Goal: Task Accomplishment & Management: Manage account settings

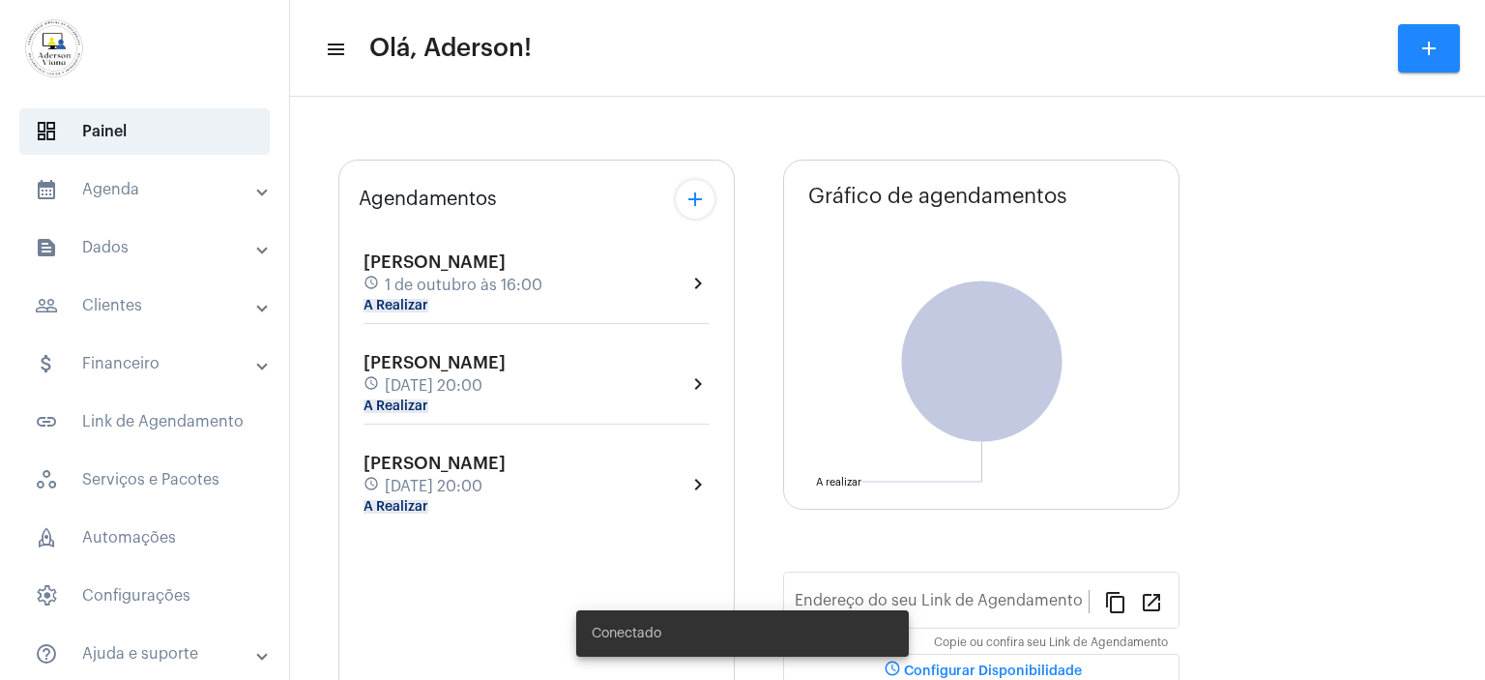
type input "[URL][DOMAIN_NAME]"
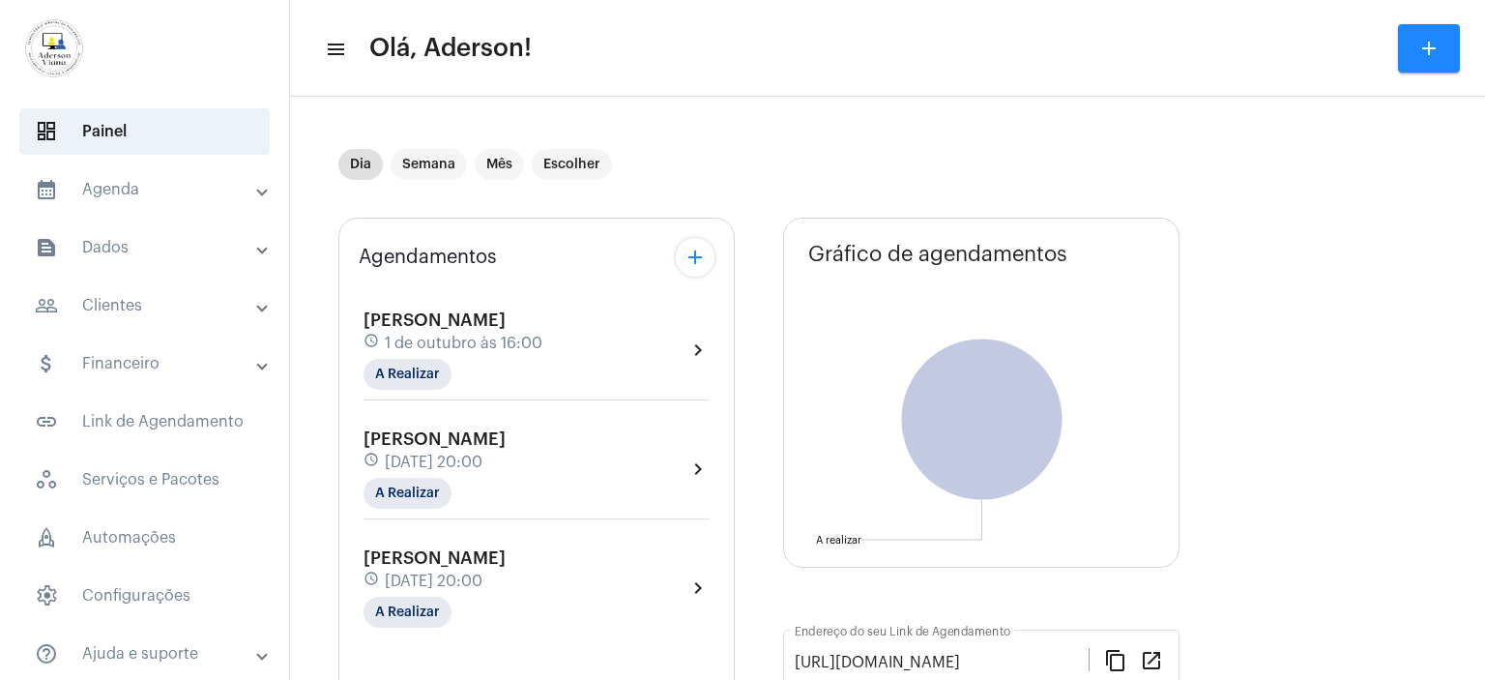
click at [476, 330] on div "[PERSON_NAME] schedule [DATE] 16:00 A Realizar" at bounding box center [453, 349] width 179 height 79
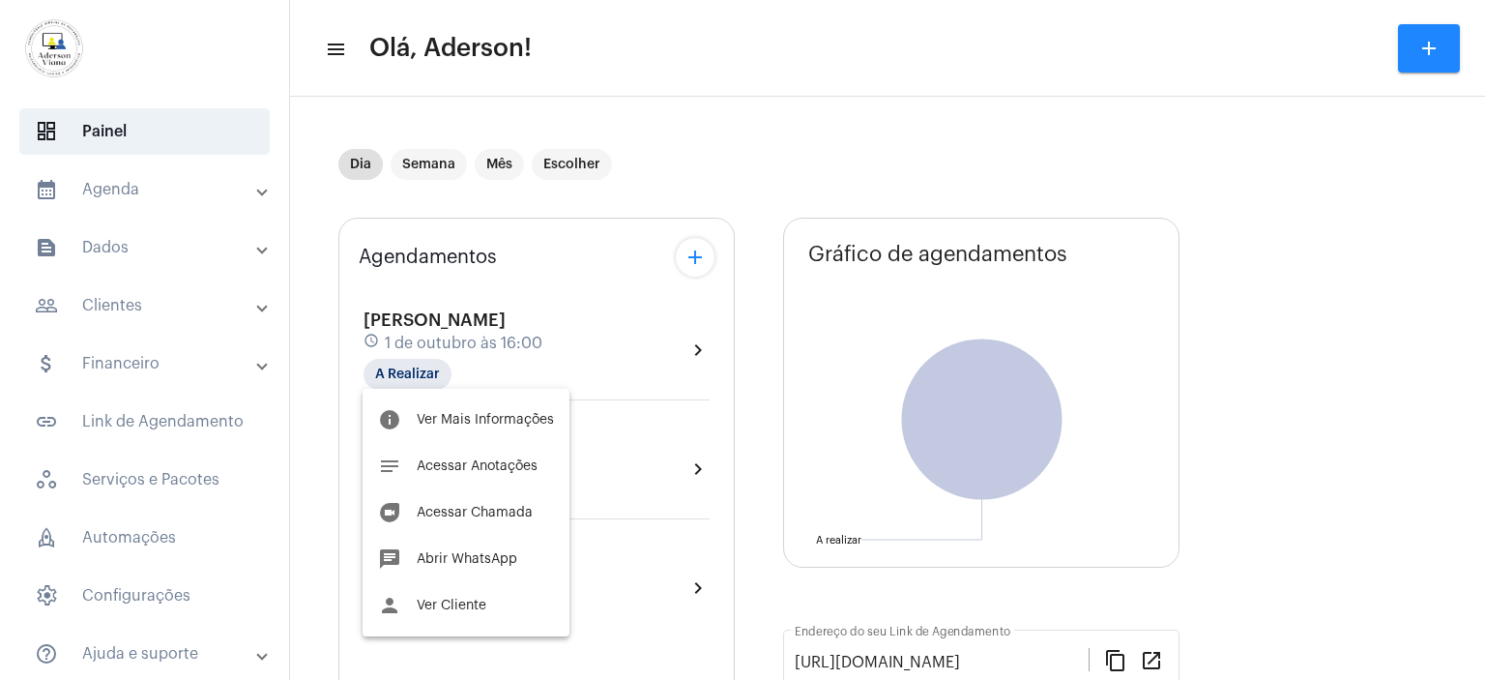
click at [112, 302] on div at bounding box center [742, 340] width 1485 height 680
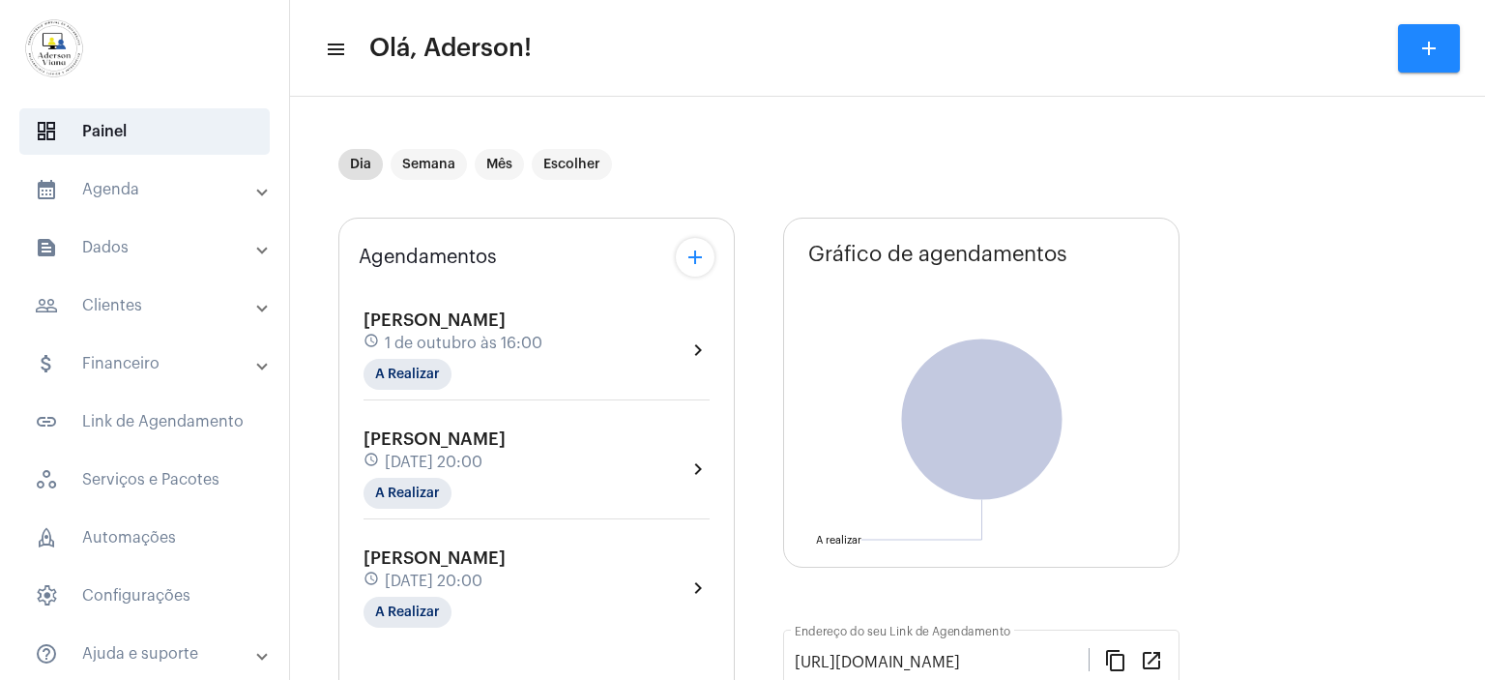
click at [112, 302] on mat-panel-title "people_outline Clientes" at bounding box center [146, 305] width 223 height 23
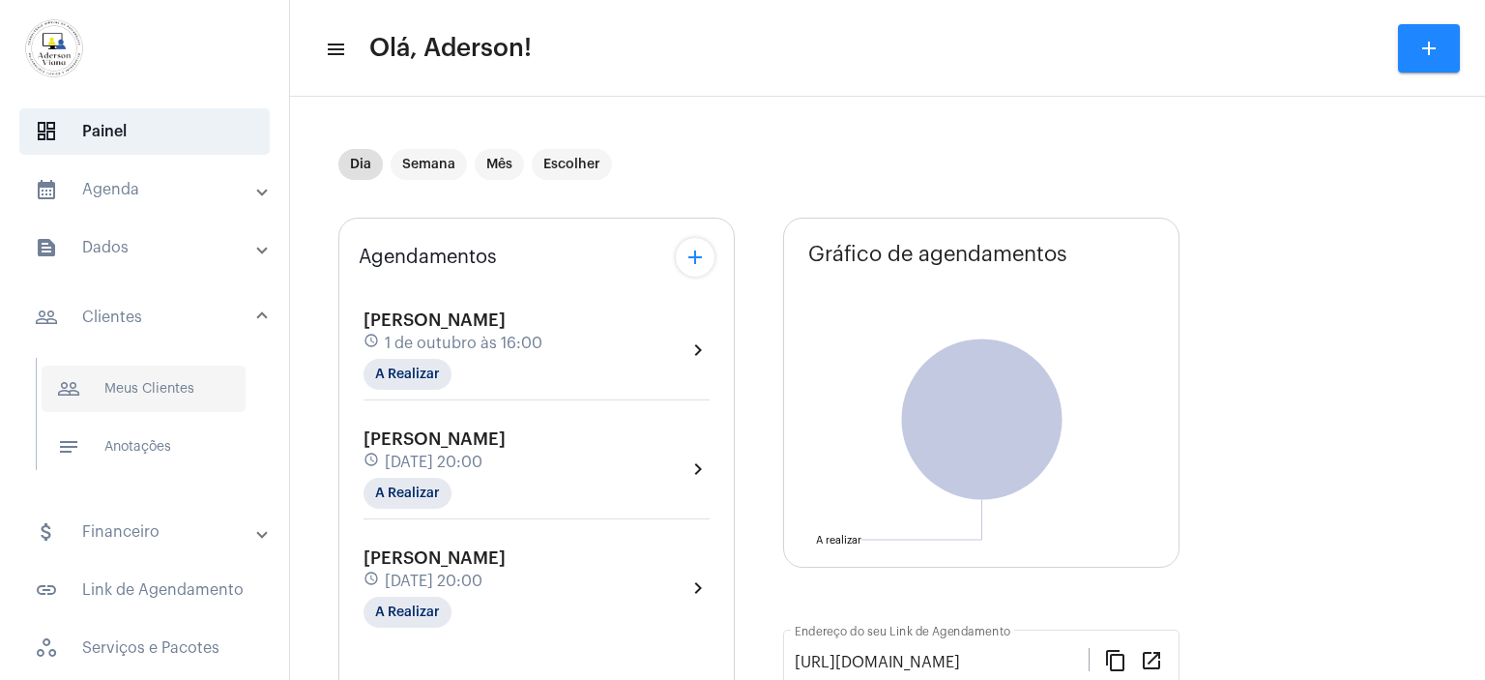
click at [131, 378] on span "people_outline Meus Clientes" at bounding box center [144, 388] width 204 height 46
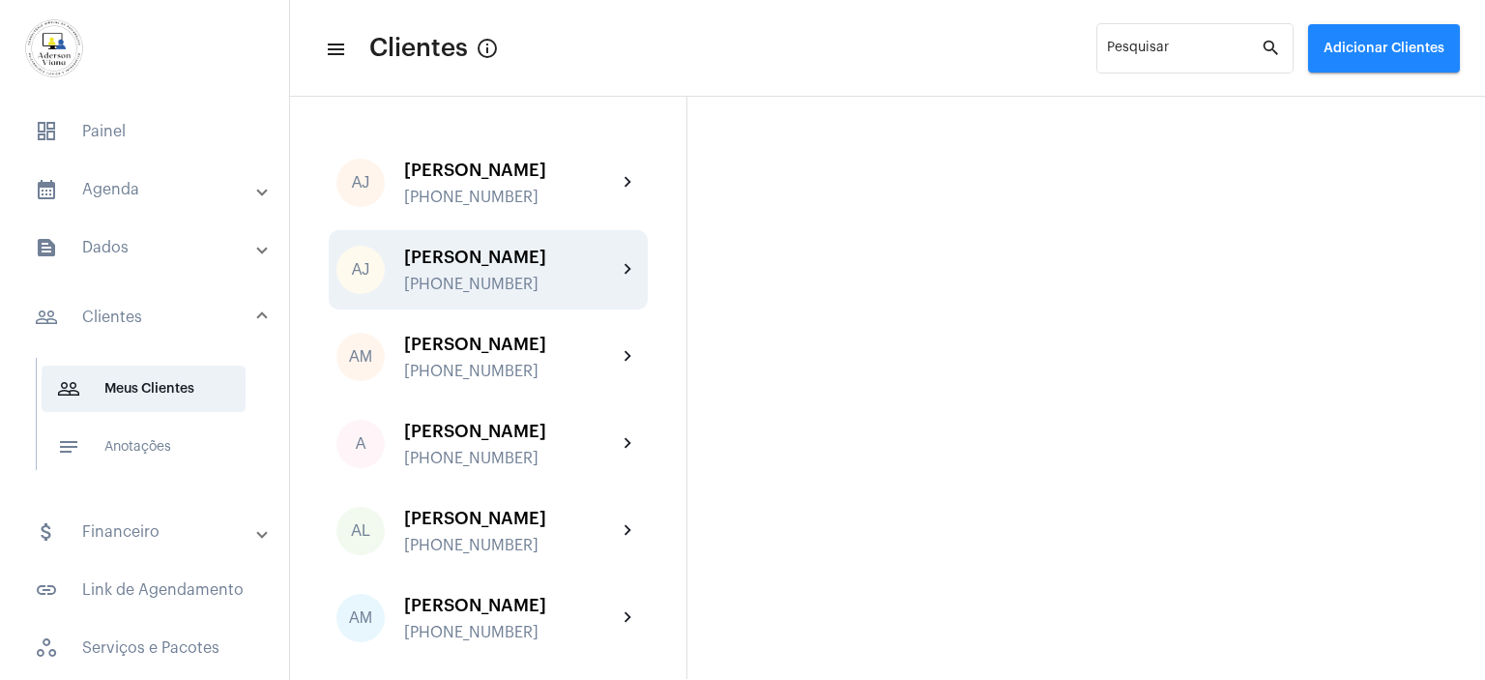
click at [440, 264] on div "[PERSON_NAME]" at bounding box center [510, 257] width 213 height 19
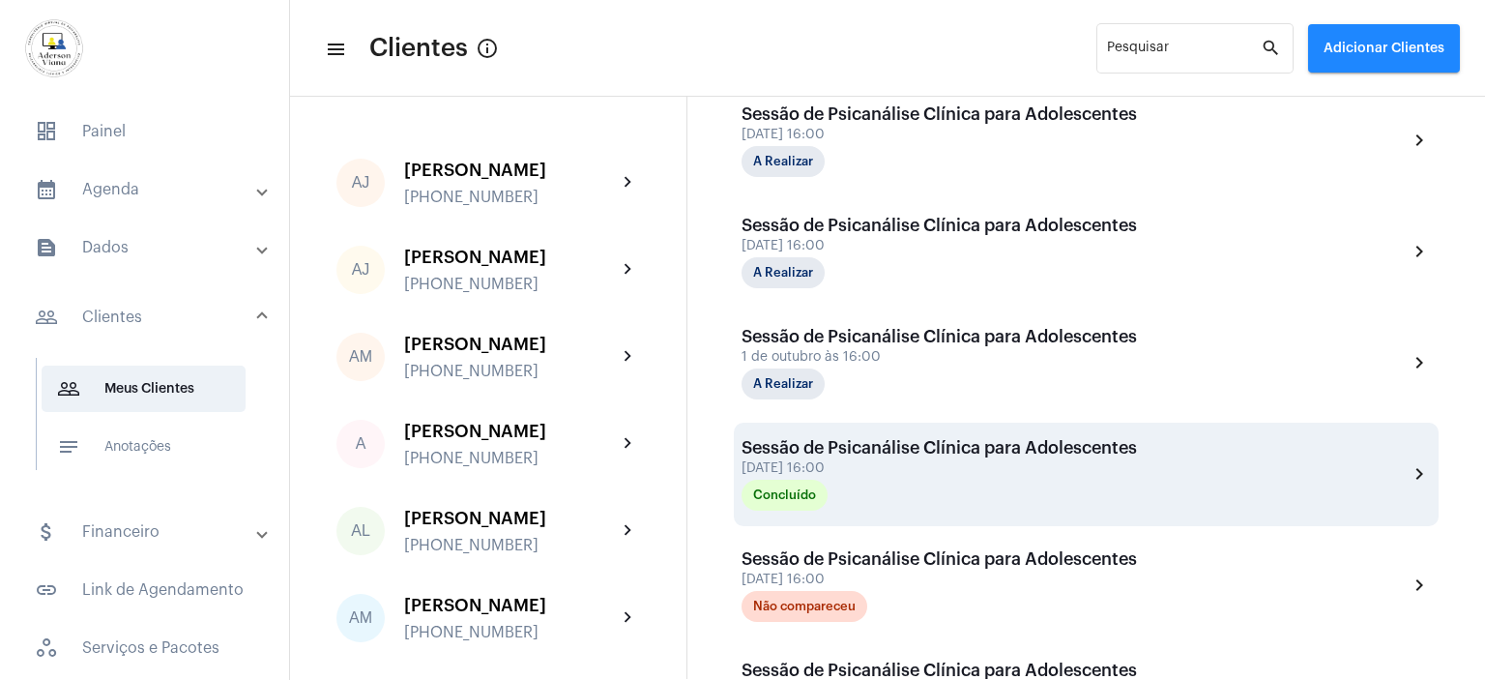
scroll to position [773, 0]
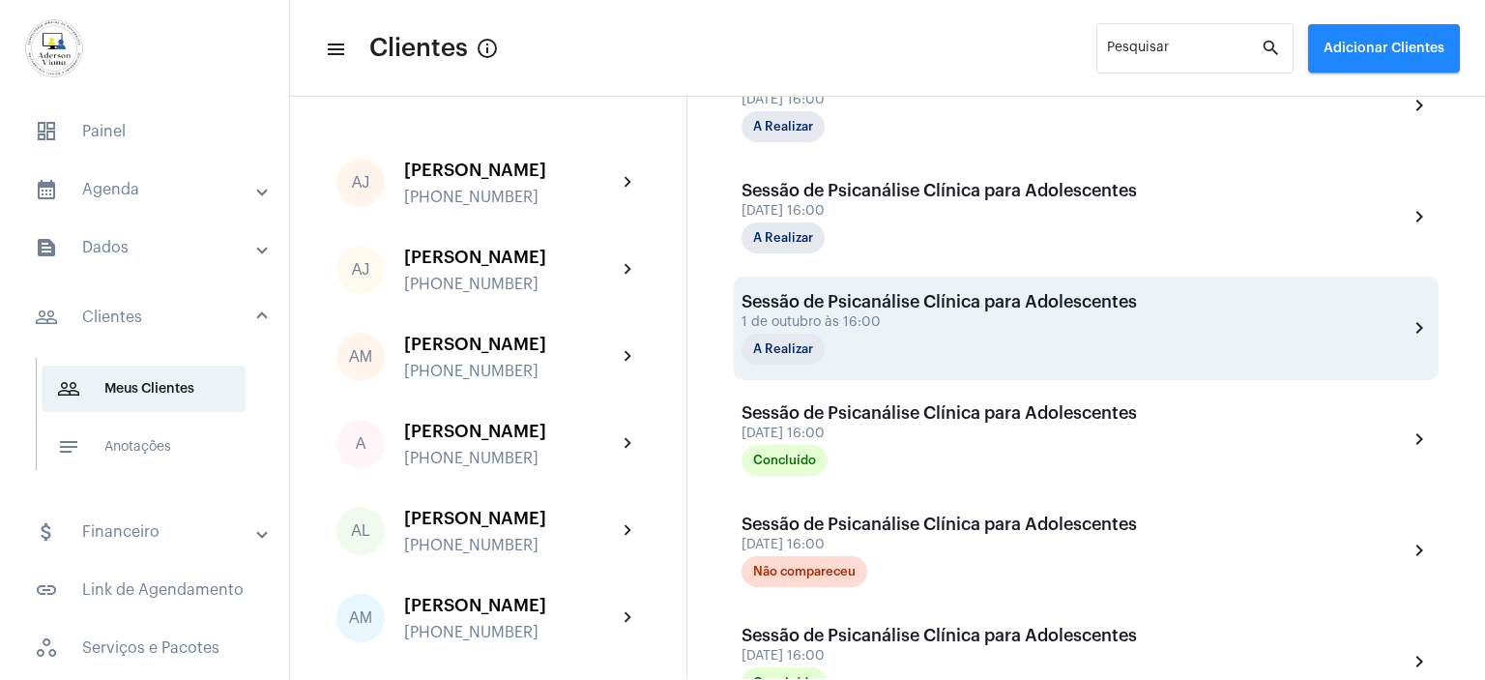
click at [804, 321] on div "1 de outubro às 16:00" at bounding box center [939, 322] width 395 height 15
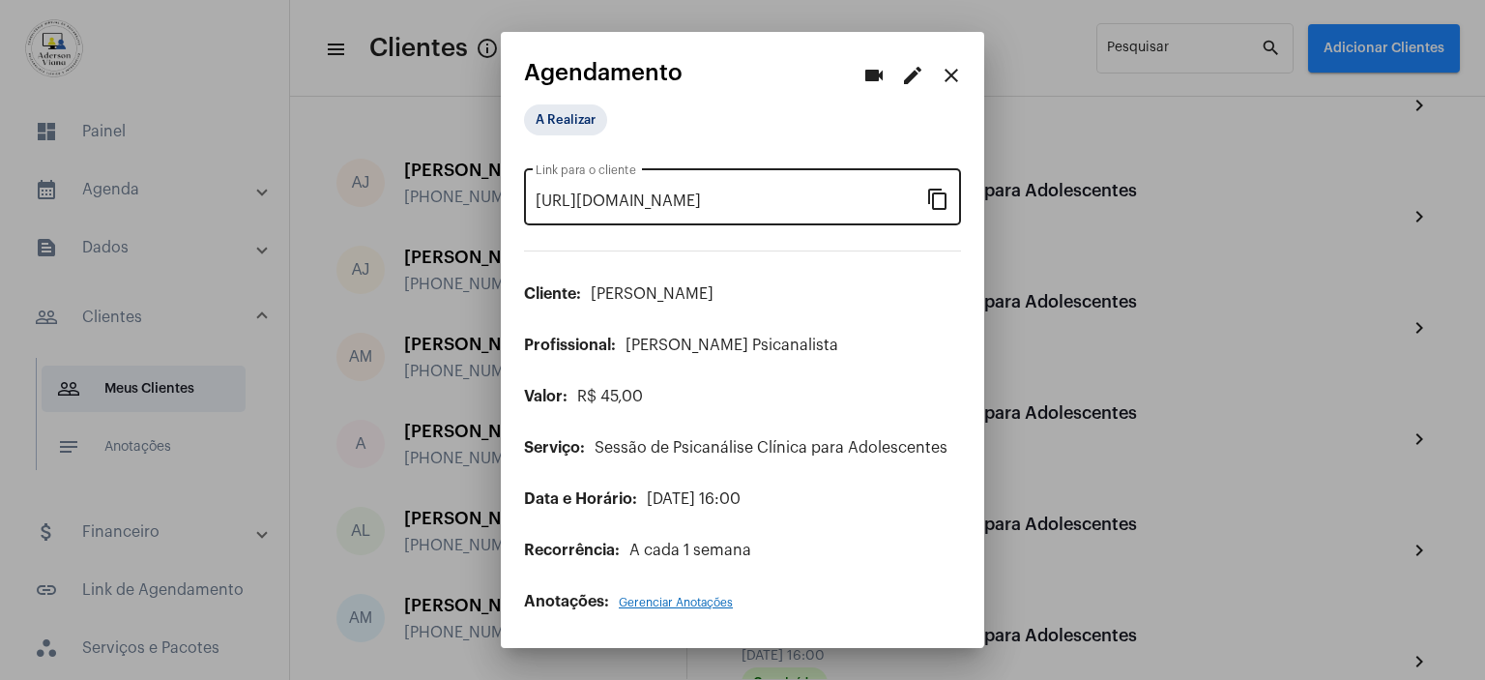
click at [936, 198] on mat-icon "content_copy" at bounding box center [937, 198] width 23 height 23
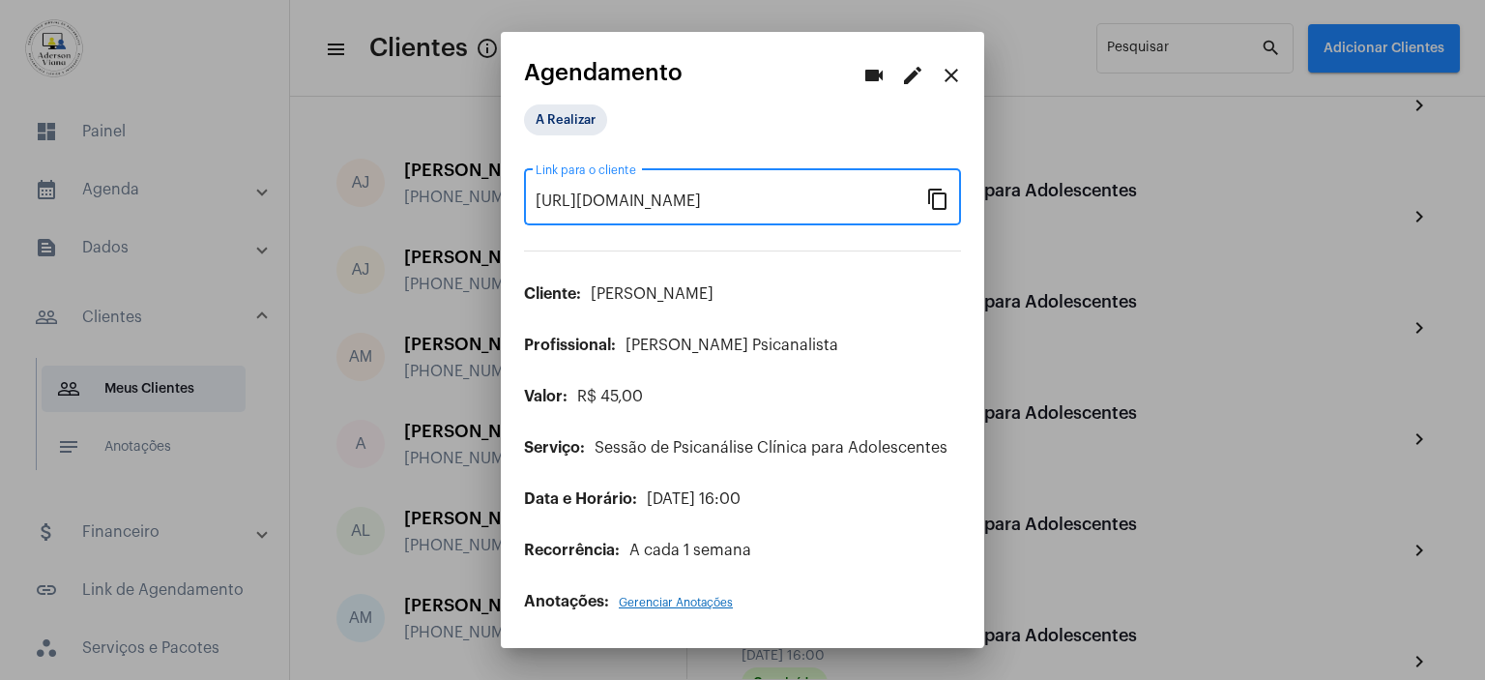
click at [951, 70] on mat-icon "close" at bounding box center [951, 75] width 23 height 23
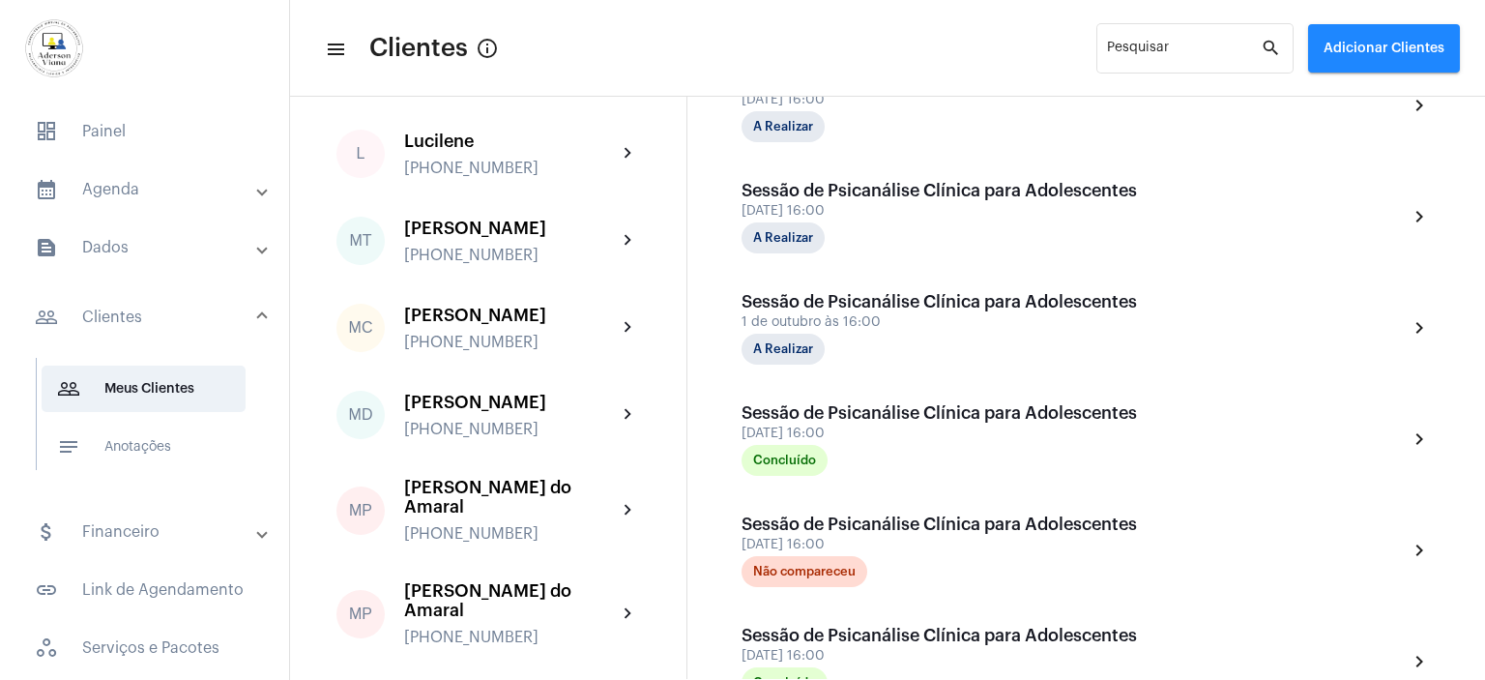
scroll to position [2320, 0]
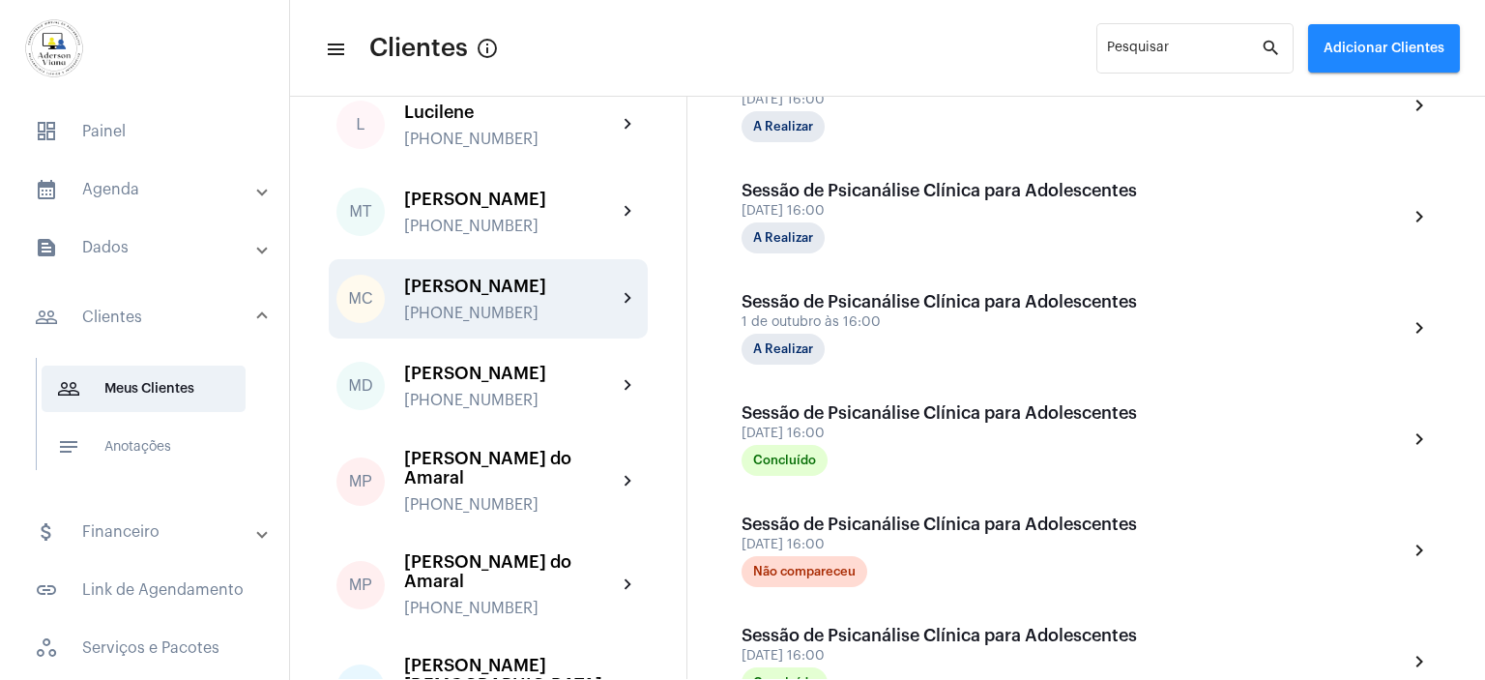
click at [459, 296] on div "[PERSON_NAME]" at bounding box center [510, 286] width 213 height 19
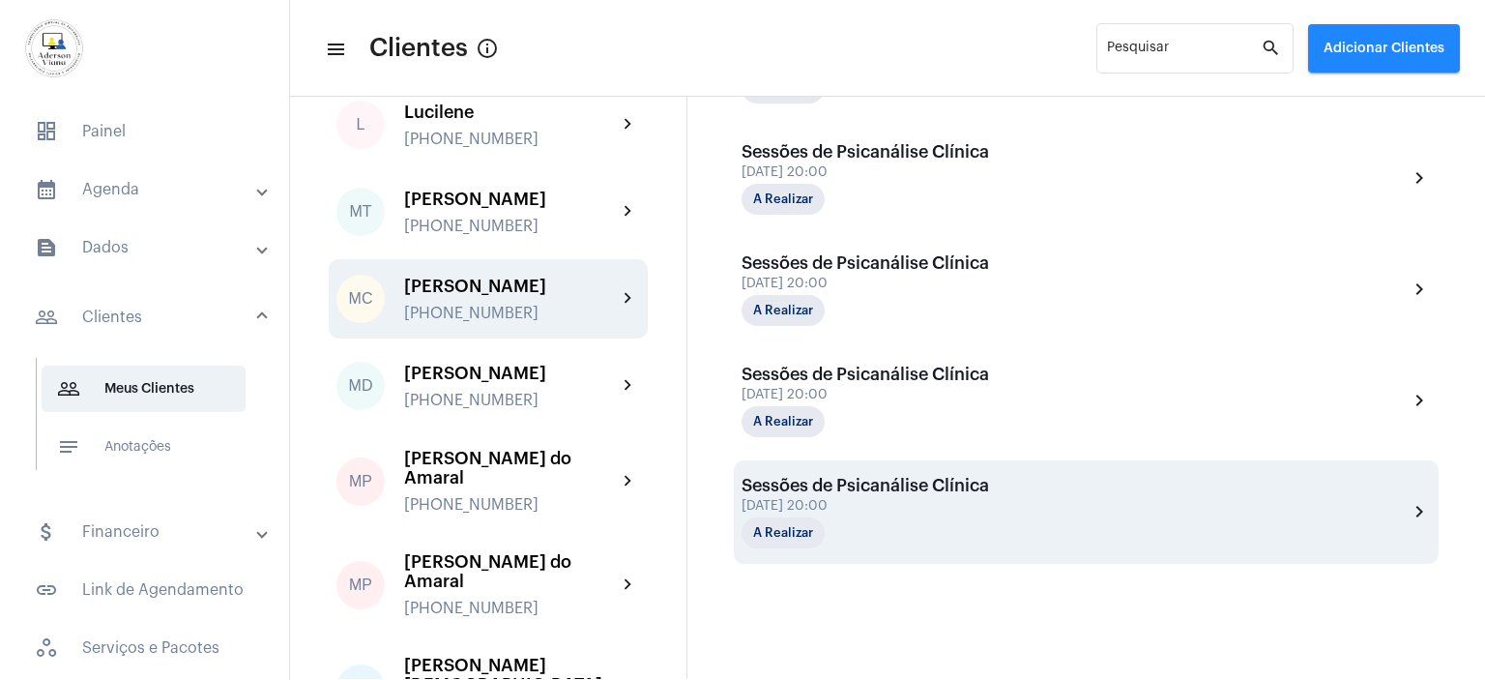
scroll to position [1073, 0]
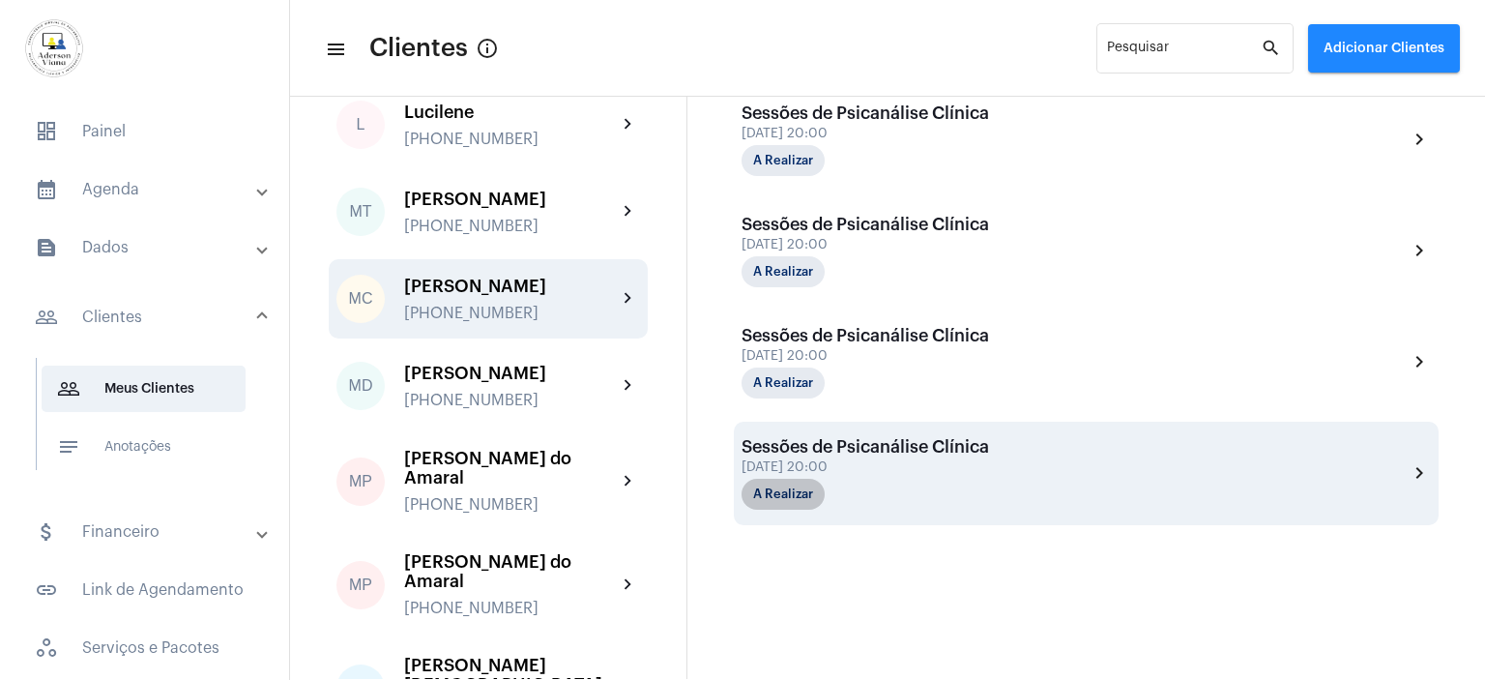
click at [810, 490] on mat-chip "A Realizar" at bounding box center [783, 494] width 83 height 31
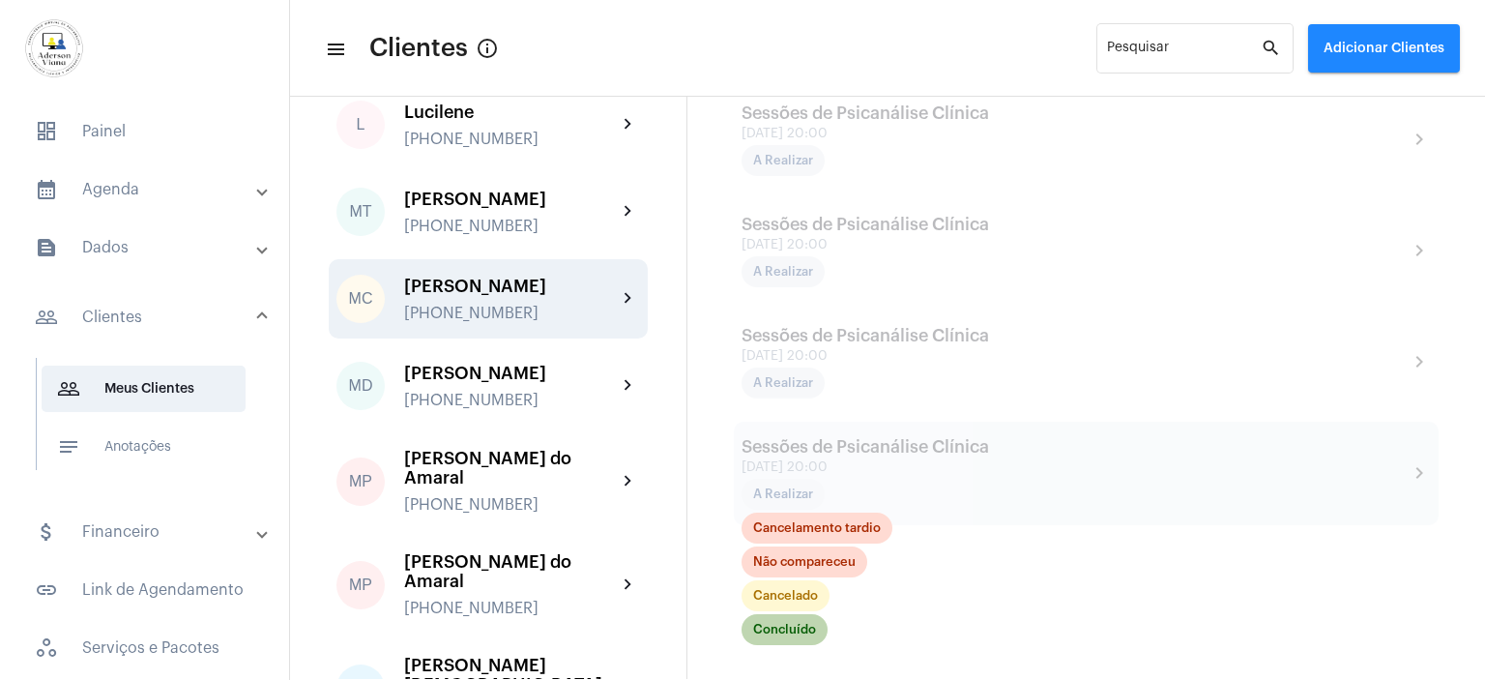
click at [788, 623] on mat-chip "Concluído" at bounding box center [785, 629] width 86 height 31
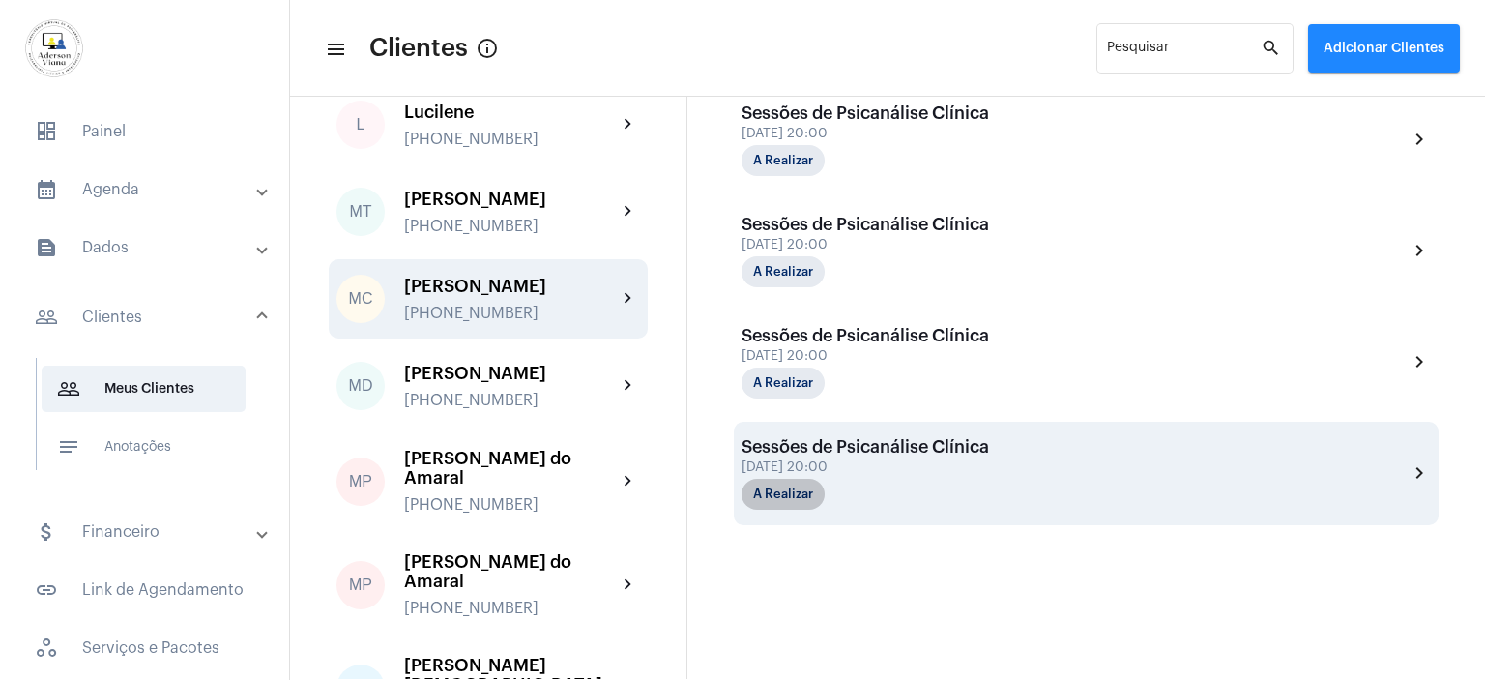
click at [799, 482] on mat-chip "A Realizar" at bounding box center [783, 494] width 83 height 31
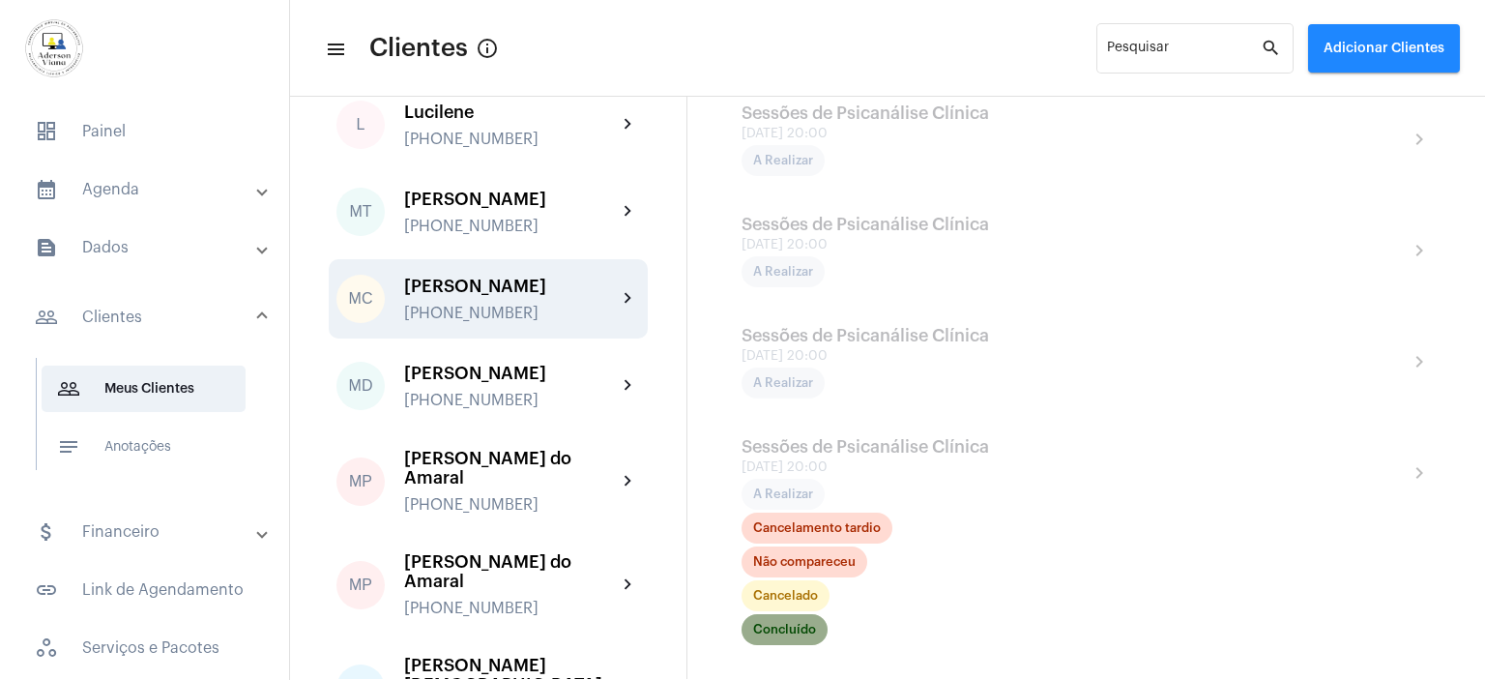
click at [801, 620] on mat-chip "Concluído" at bounding box center [785, 629] width 86 height 31
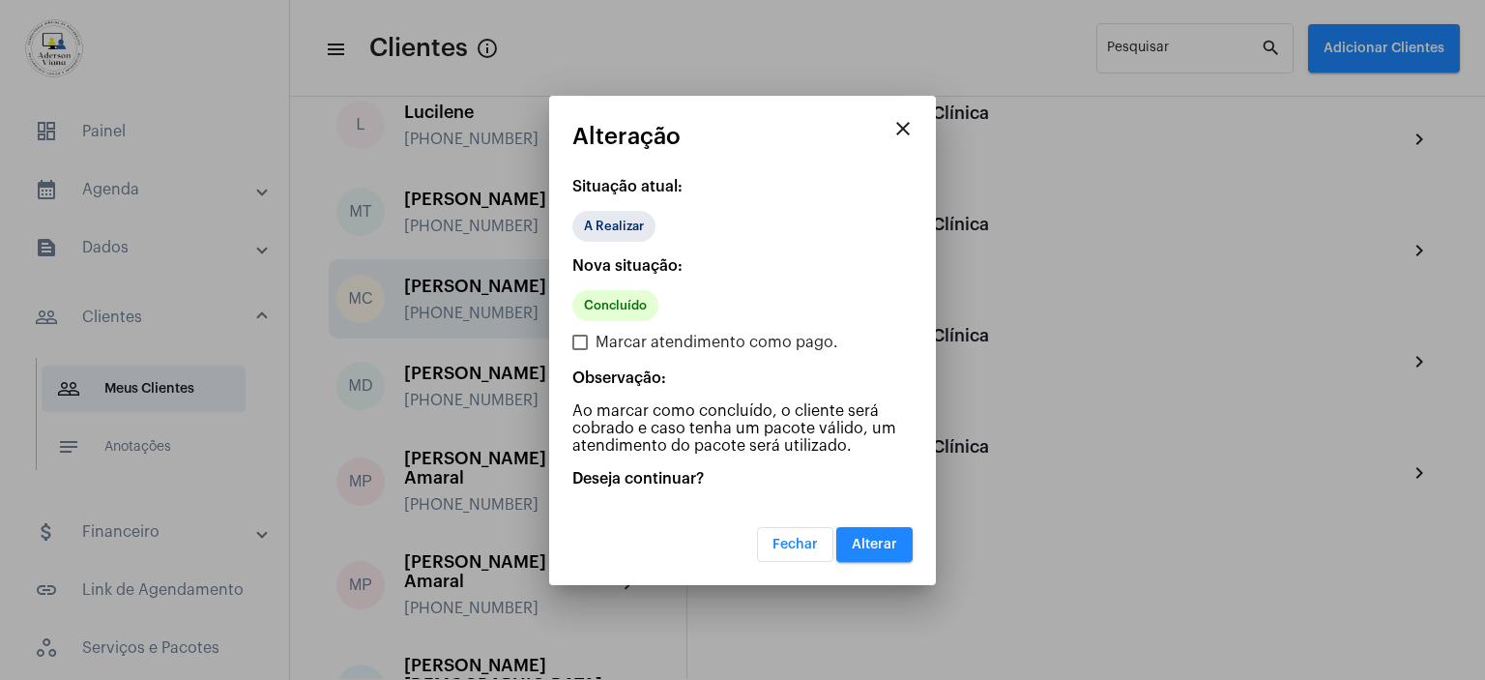
click at [866, 544] on span "Alterar" at bounding box center [874, 545] width 45 height 14
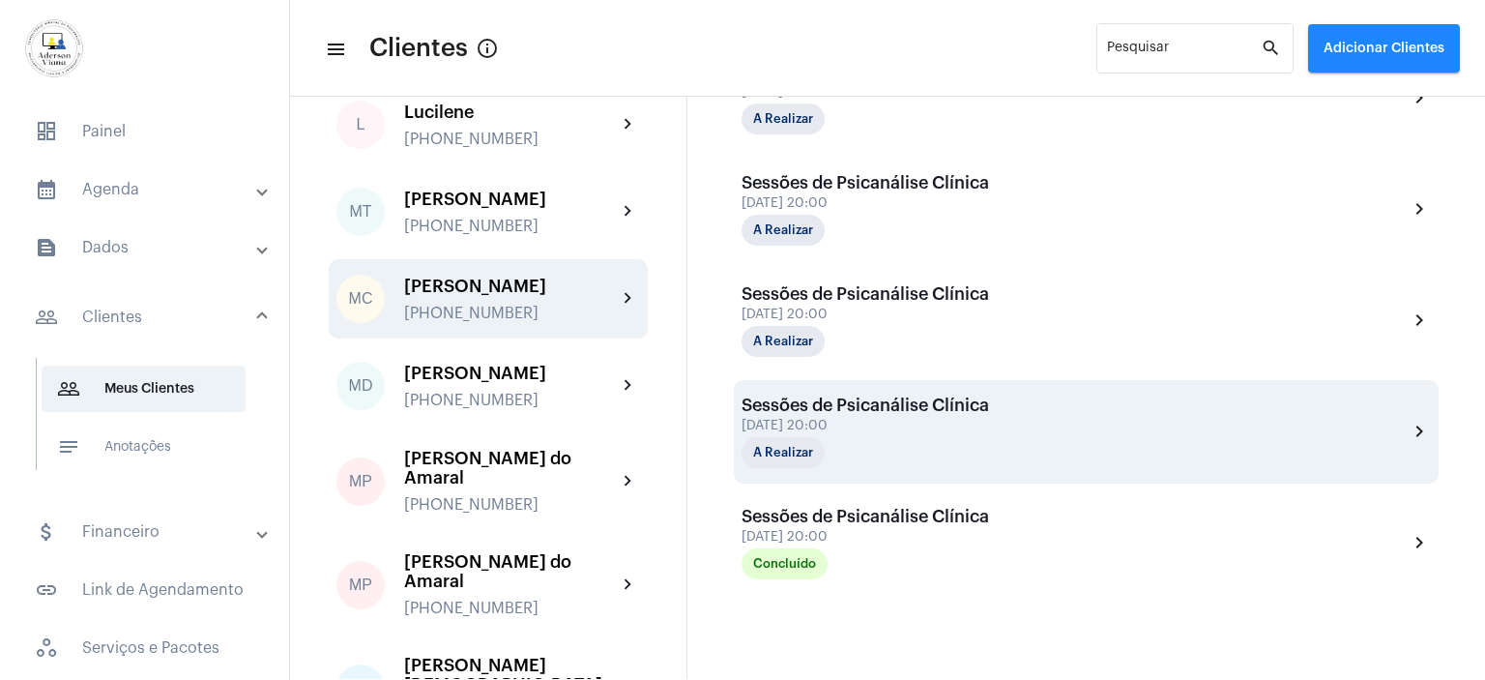
scroll to position [1073, 0]
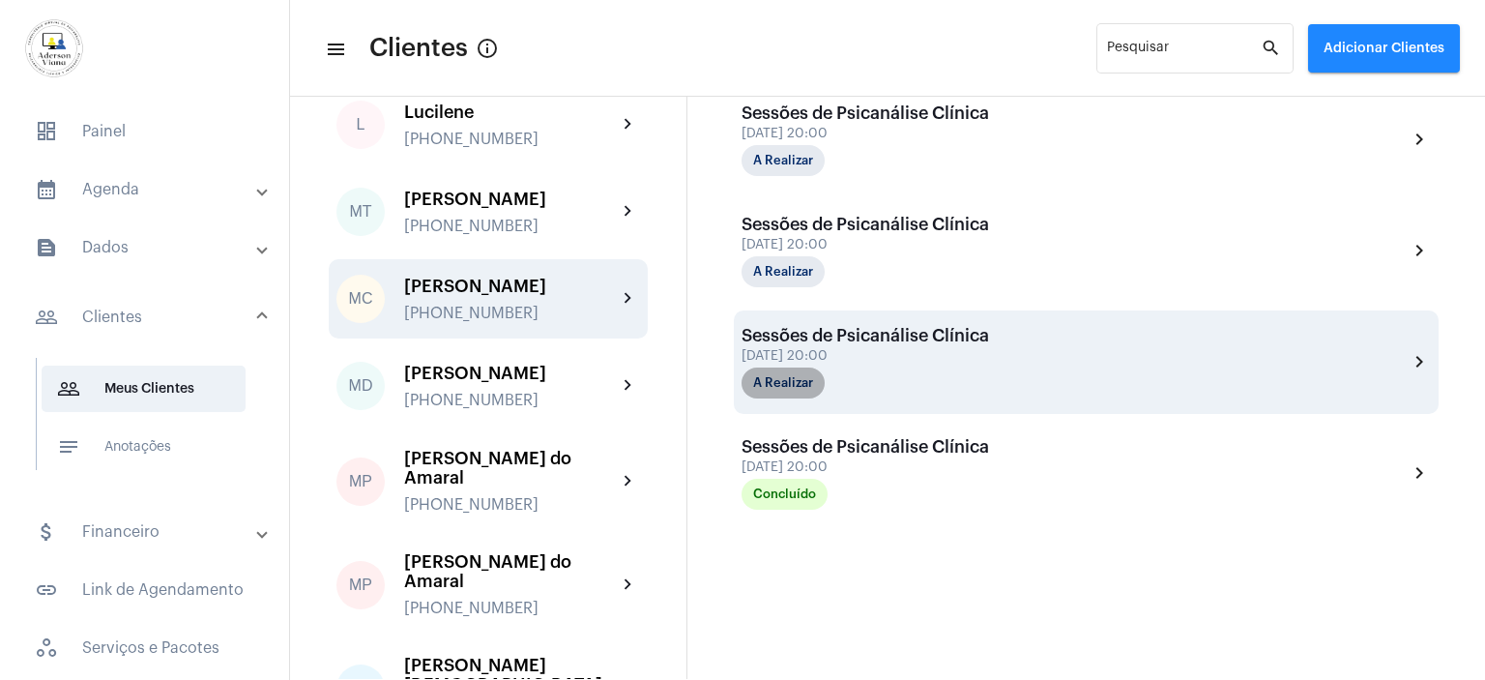
click at [798, 374] on mat-chip "A Realizar" at bounding box center [783, 382] width 83 height 31
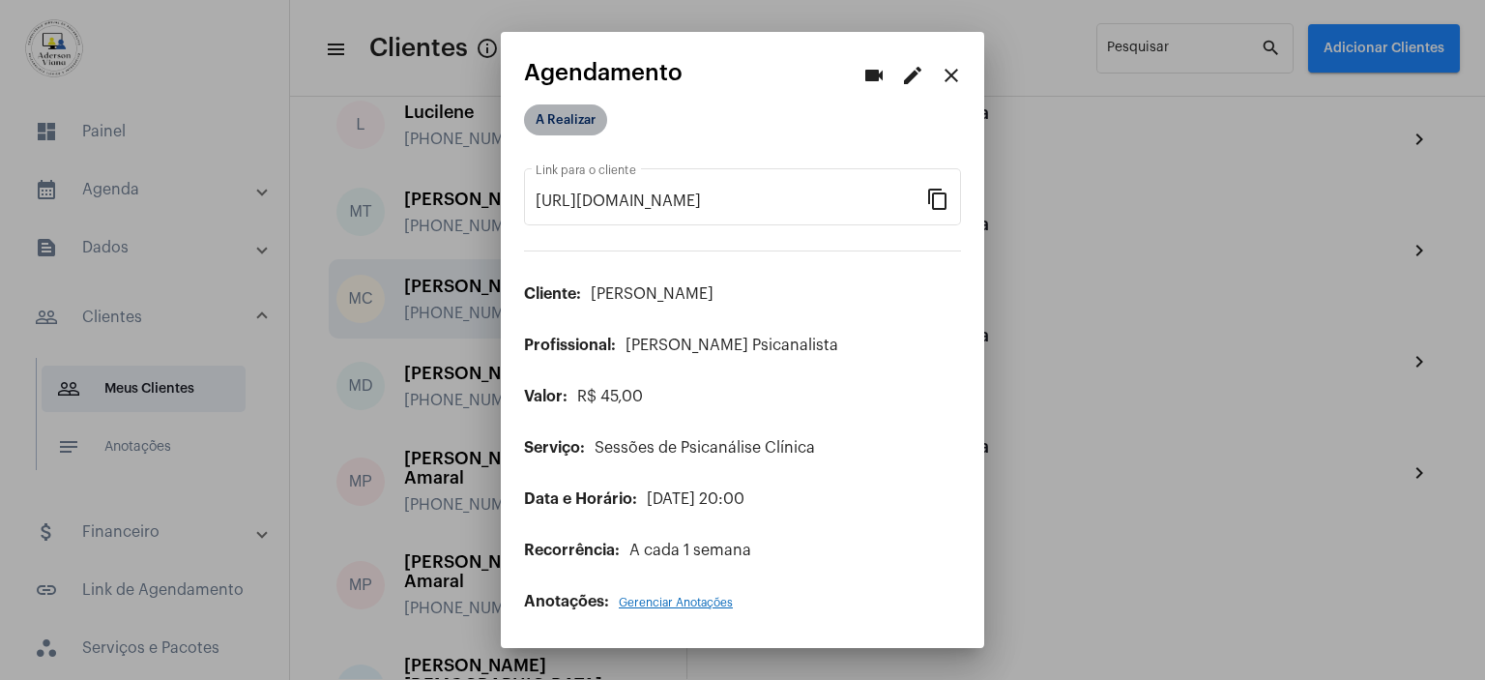
click at [568, 120] on mat-chip "A Realizar" at bounding box center [565, 119] width 83 height 31
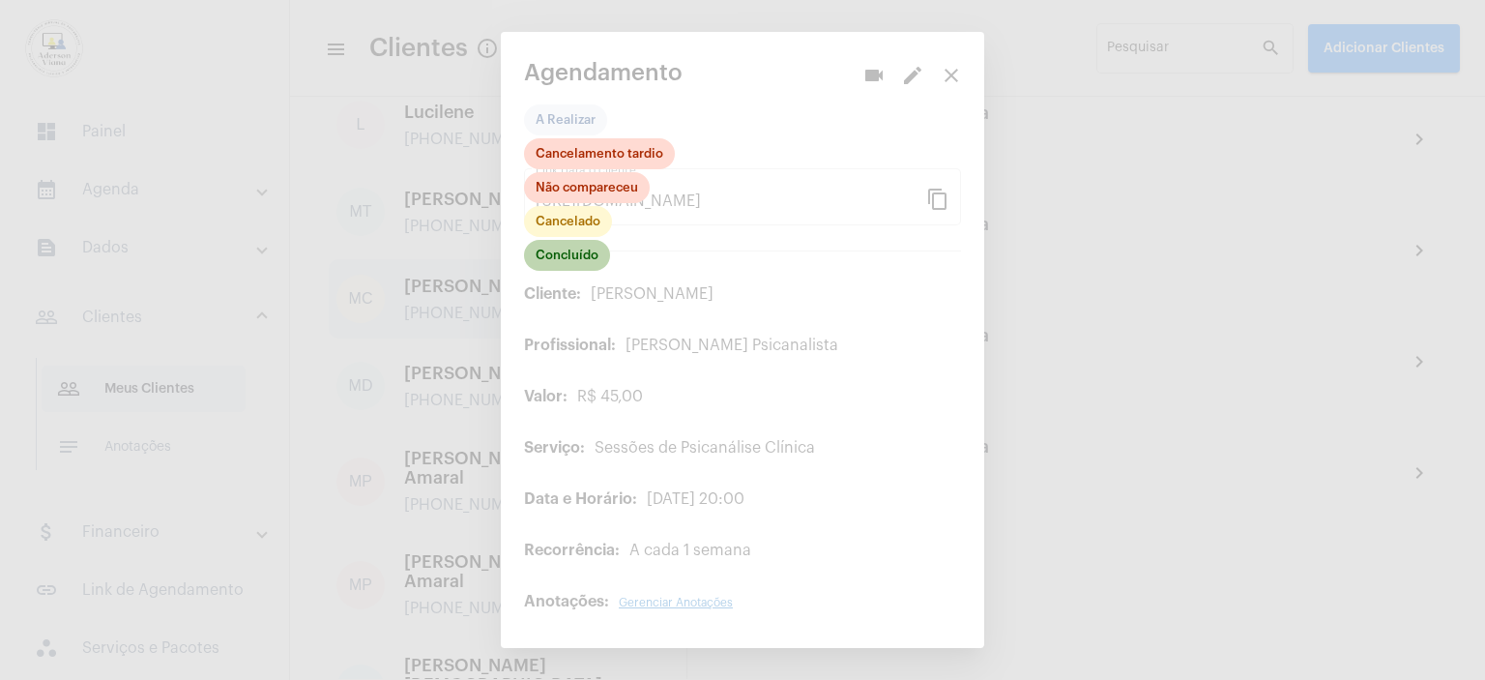
click at [565, 256] on mat-chip "Concluído" at bounding box center [567, 255] width 86 height 31
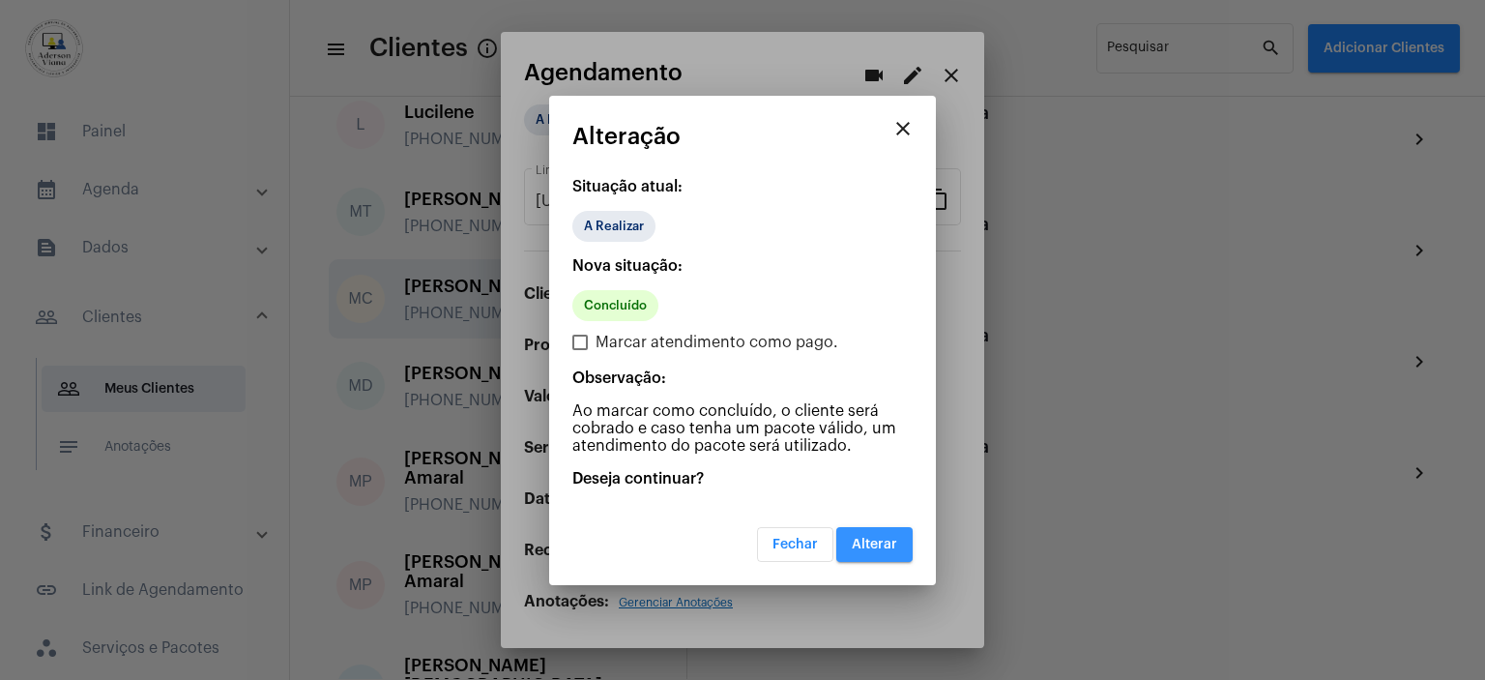
click at [869, 544] on span "Alterar" at bounding box center [874, 545] width 45 height 14
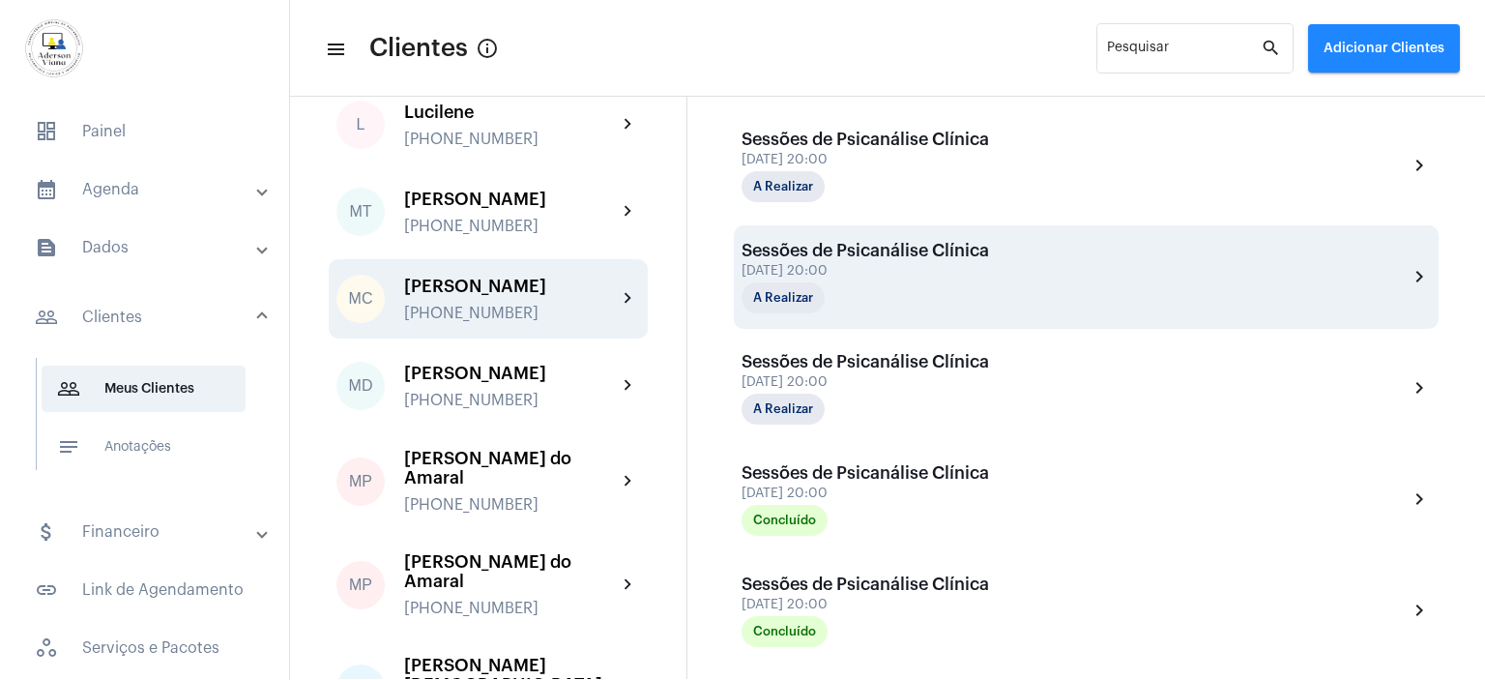
scroll to position [948, 0]
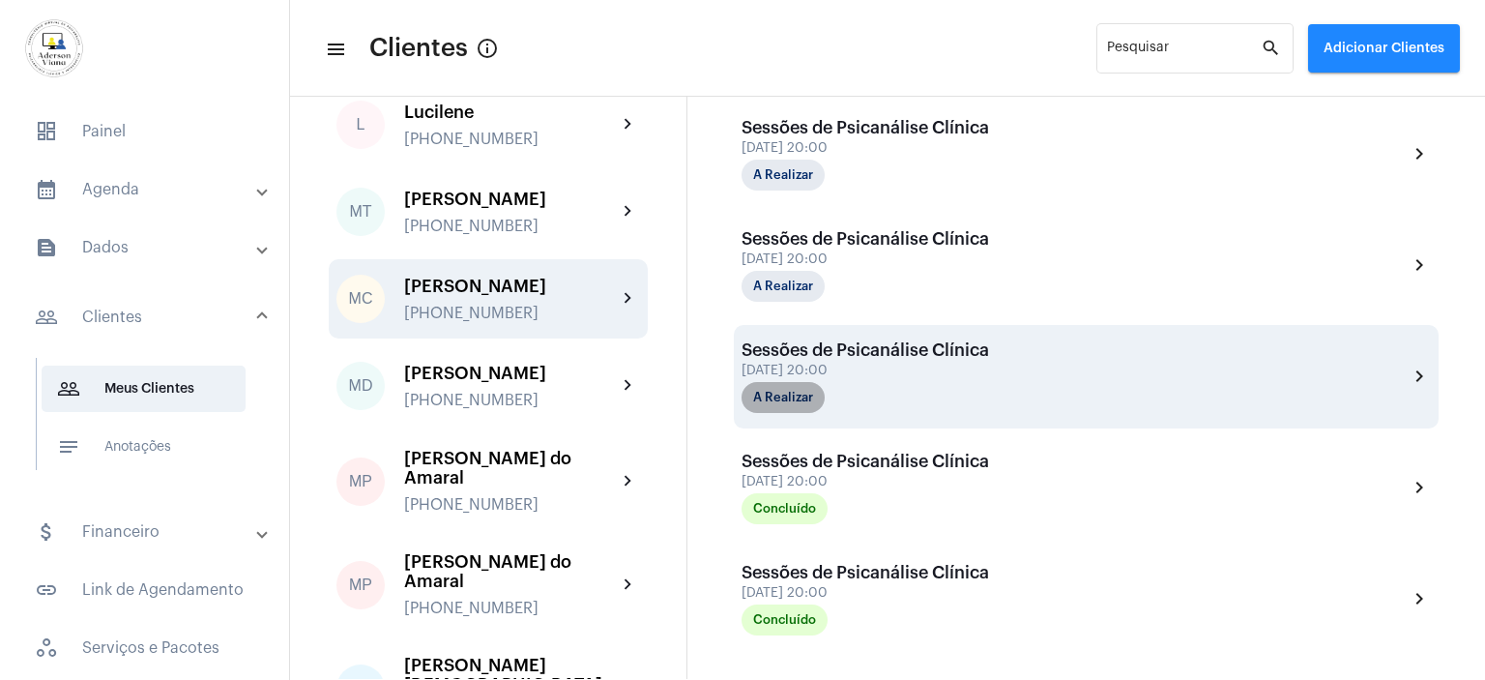
click at [801, 394] on mat-chip "A Realizar" at bounding box center [783, 397] width 83 height 31
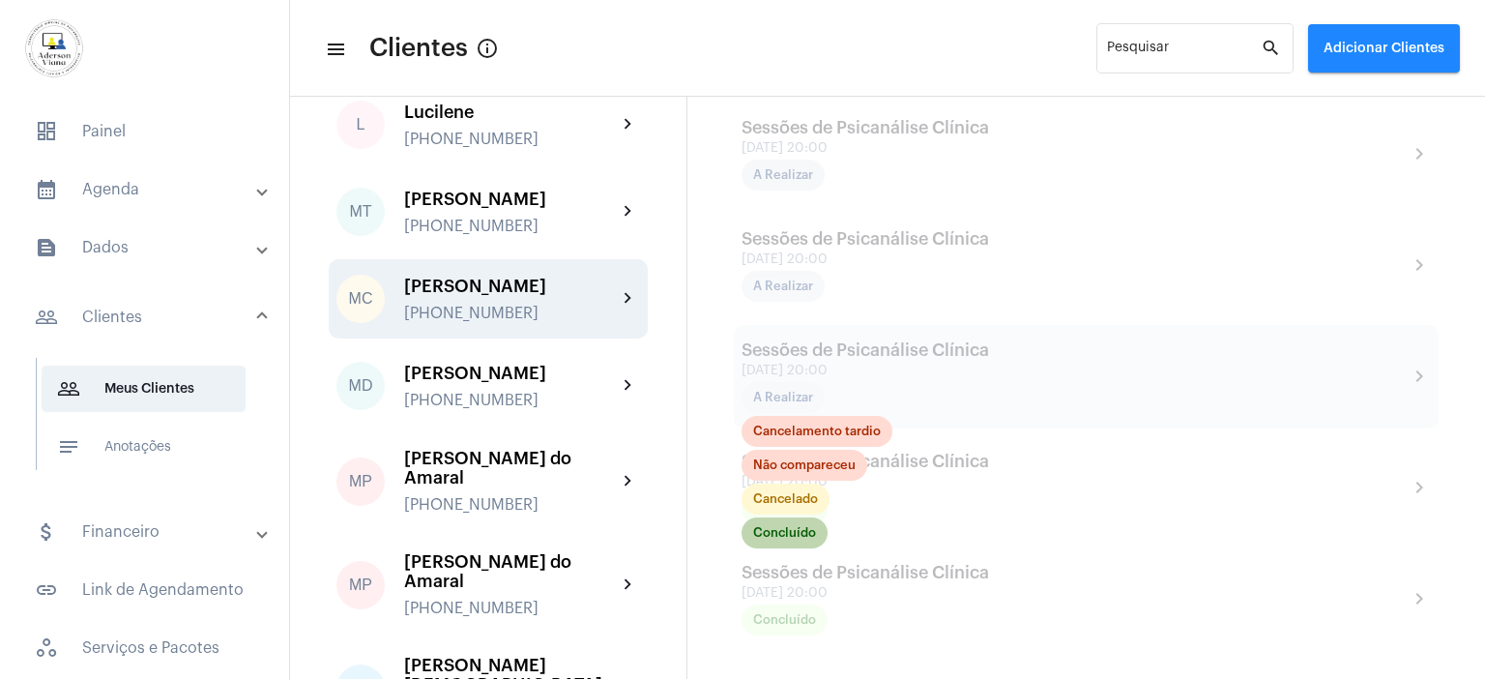
click at [793, 528] on mat-chip "Concluído" at bounding box center [785, 532] width 86 height 31
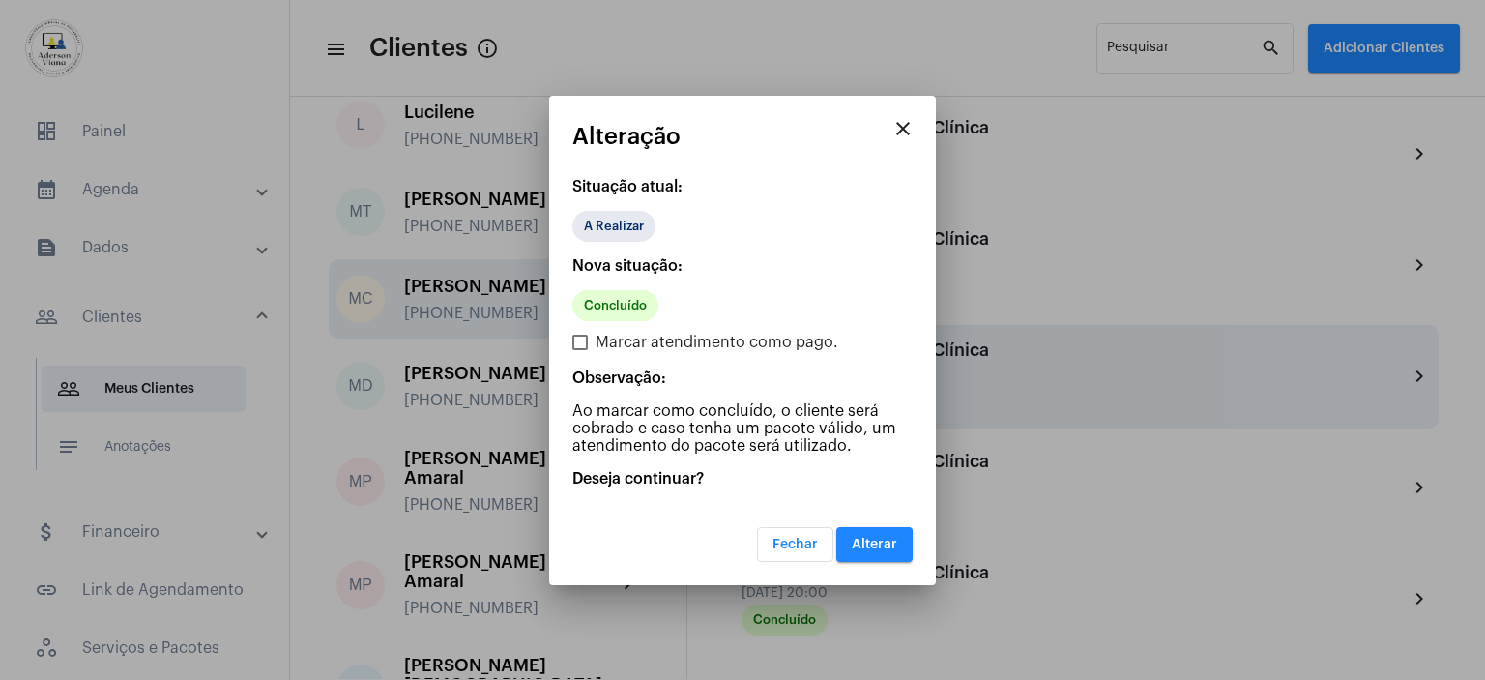
click at [868, 541] on span "Alterar" at bounding box center [874, 545] width 45 height 14
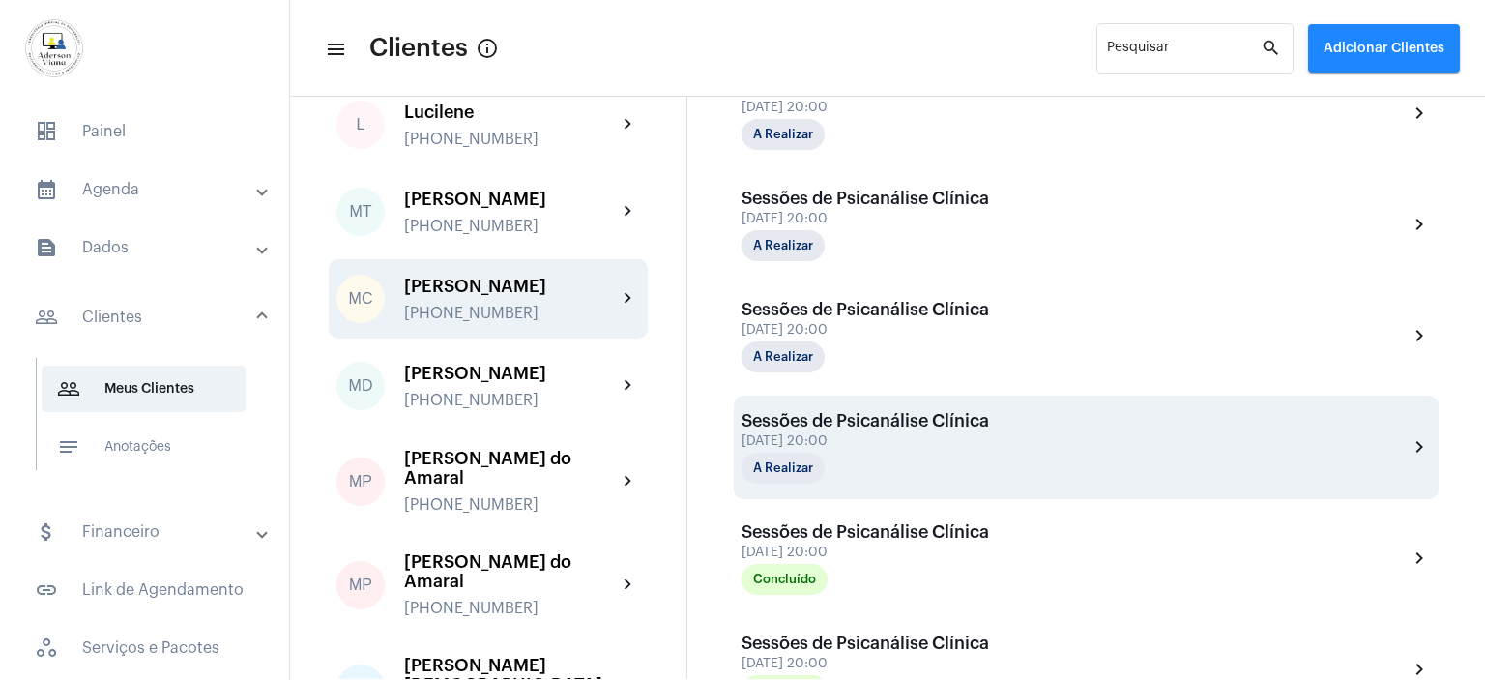
scroll to position [892, 0]
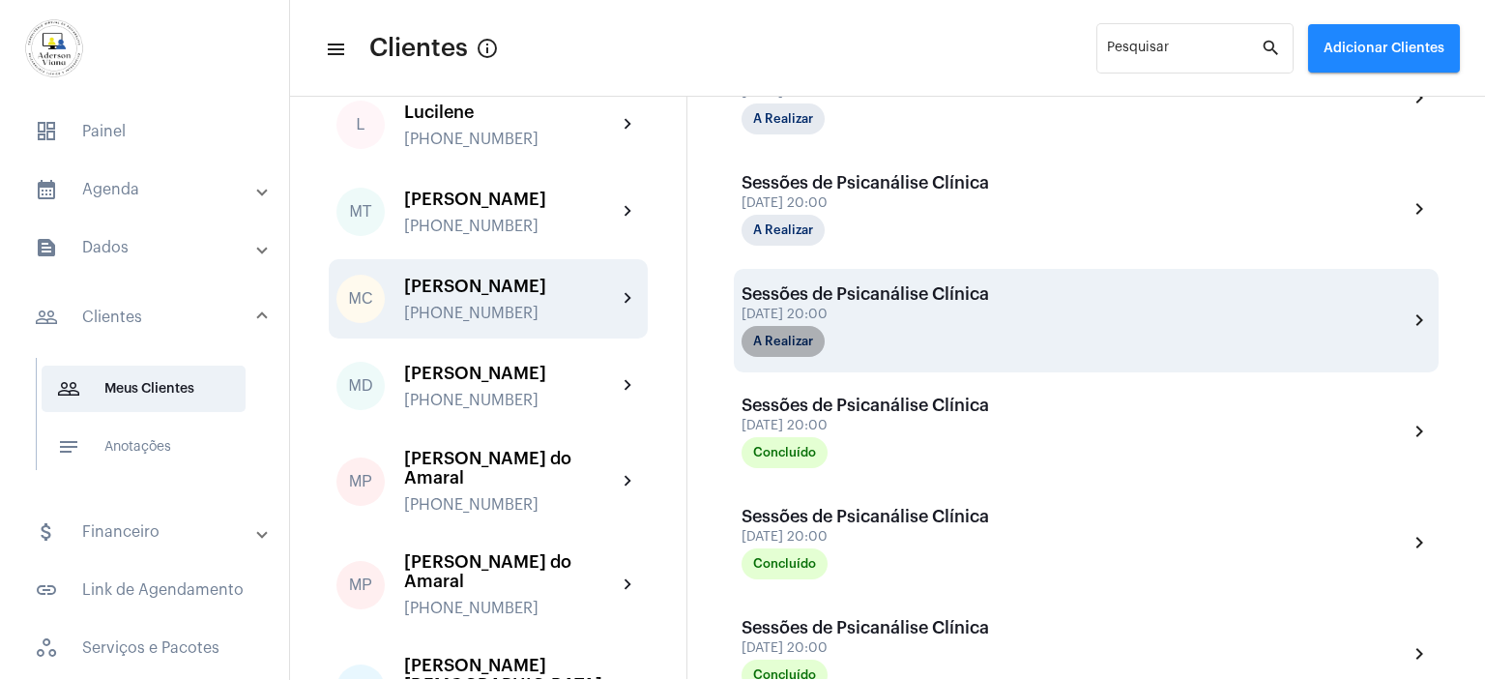
click at [792, 335] on mat-chip "A Realizar" at bounding box center [783, 341] width 83 height 31
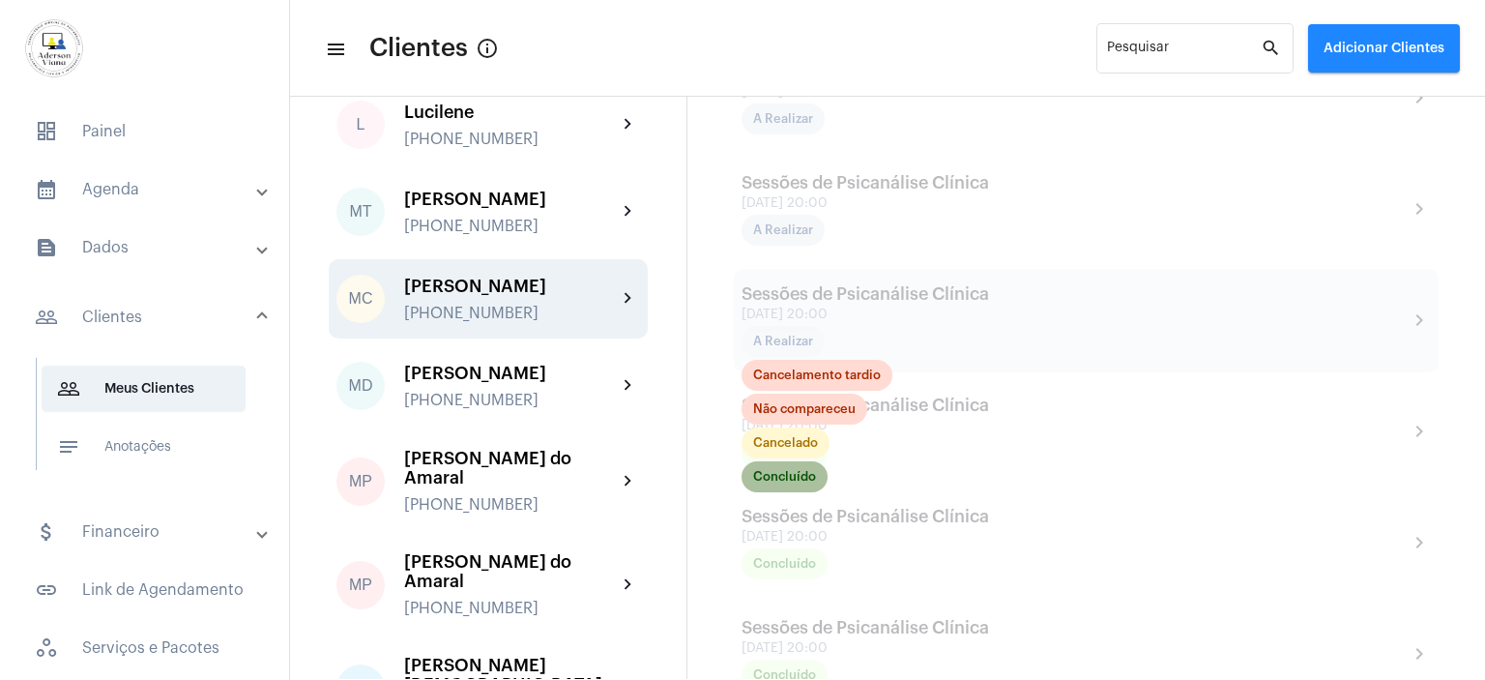
click at [801, 475] on mat-chip "Concluído" at bounding box center [785, 476] width 86 height 31
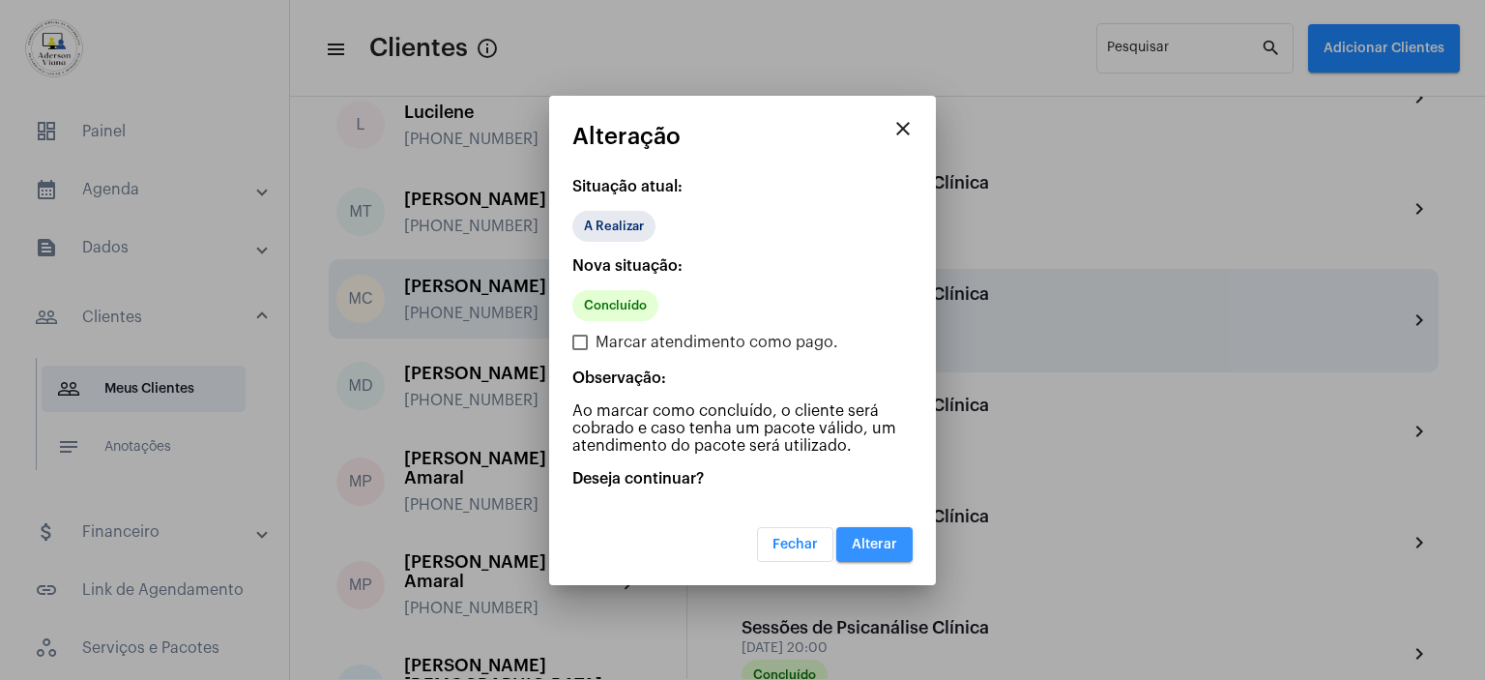
click at [894, 535] on button "Alterar" at bounding box center [874, 544] width 76 height 35
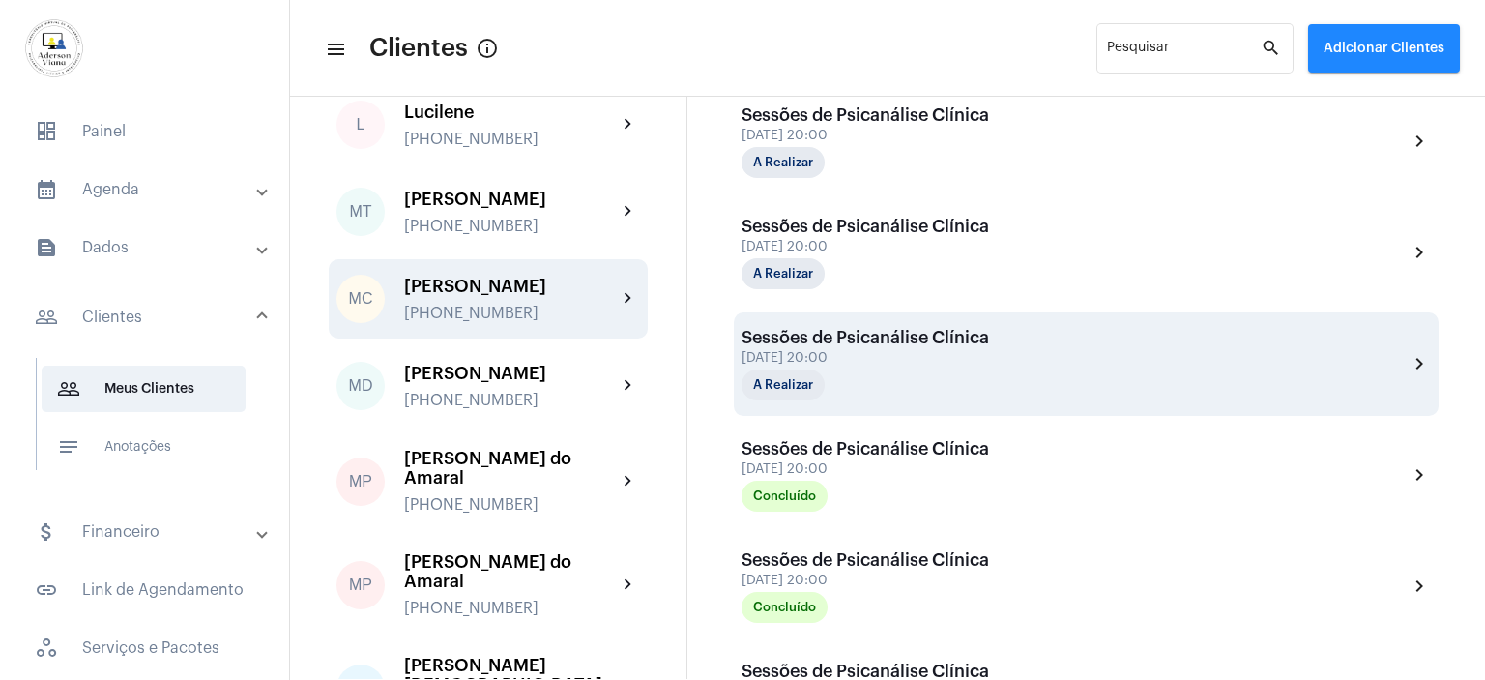
scroll to position [851, 0]
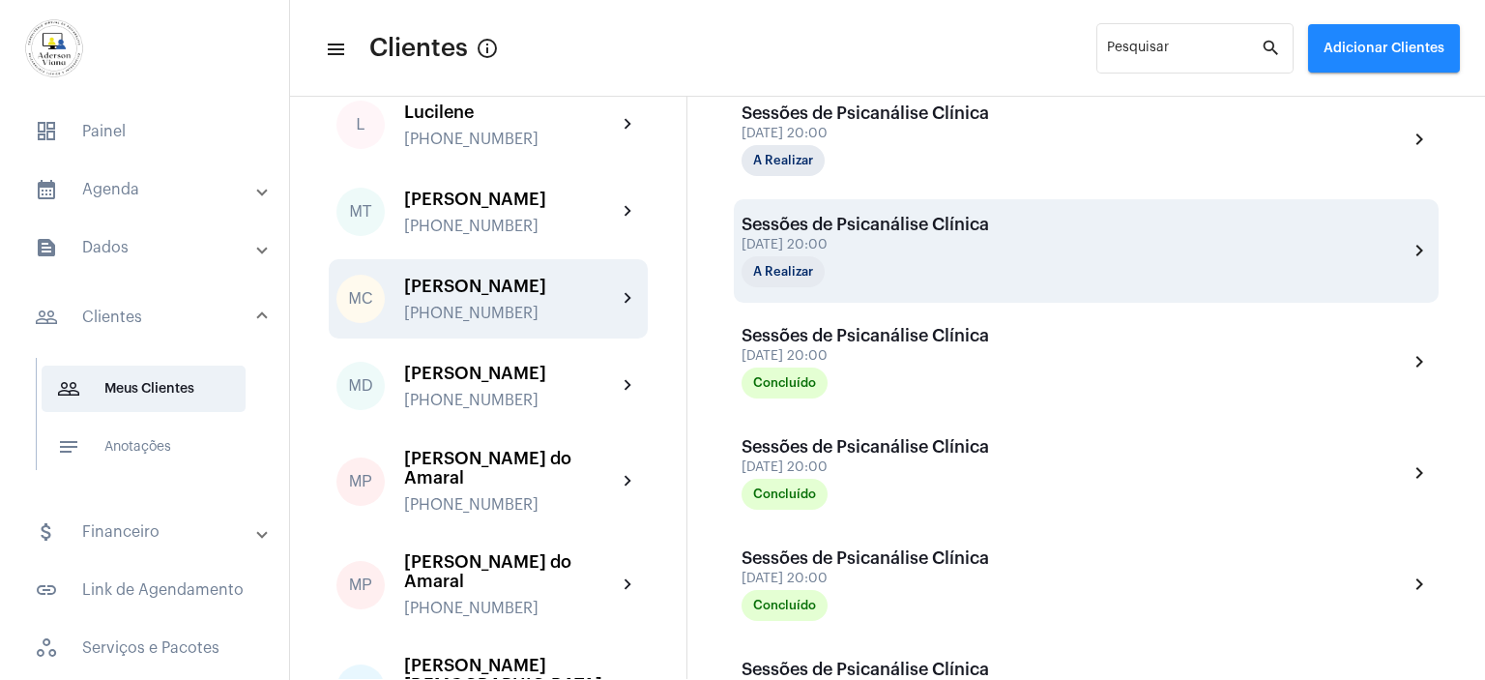
click at [881, 248] on div "[DATE] 20:00" at bounding box center [866, 245] width 248 height 15
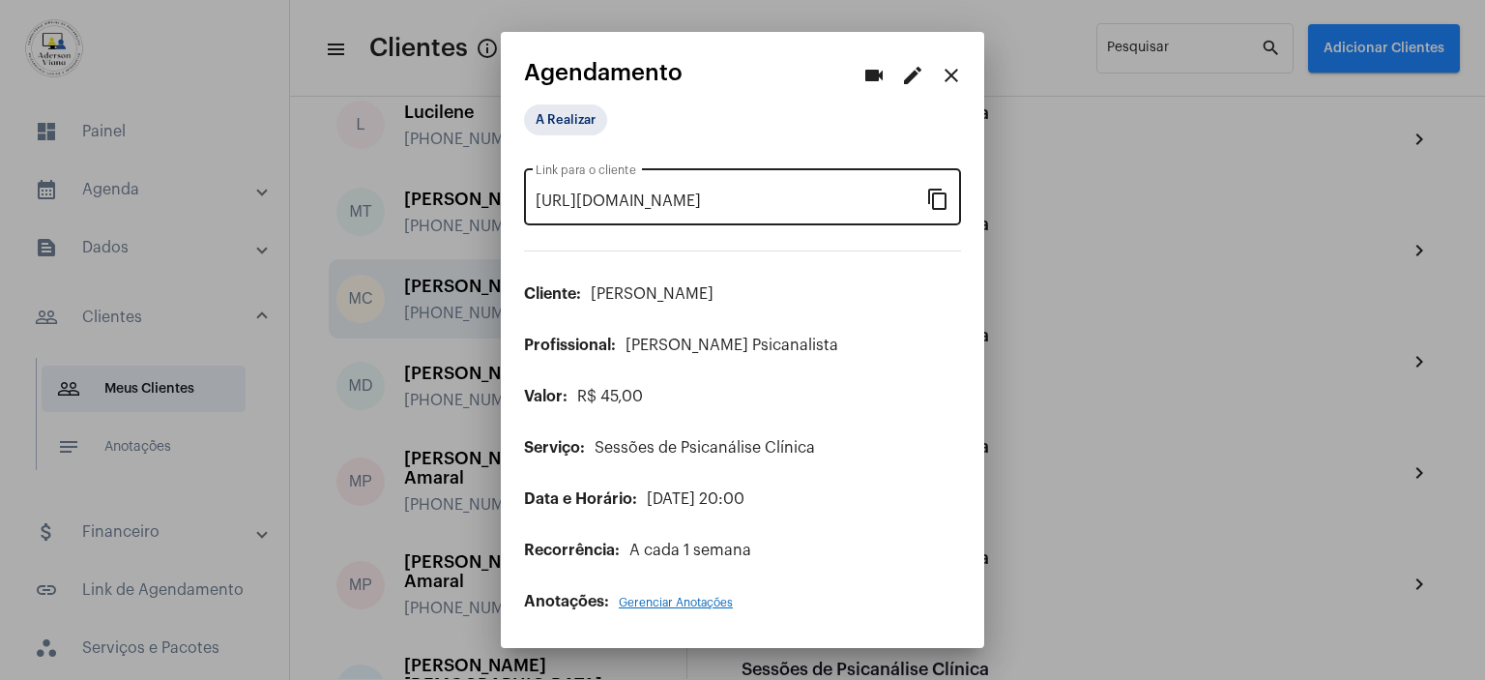
click at [940, 201] on mat-icon "content_copy" at bounding box center [937, 198] width 23 height 23
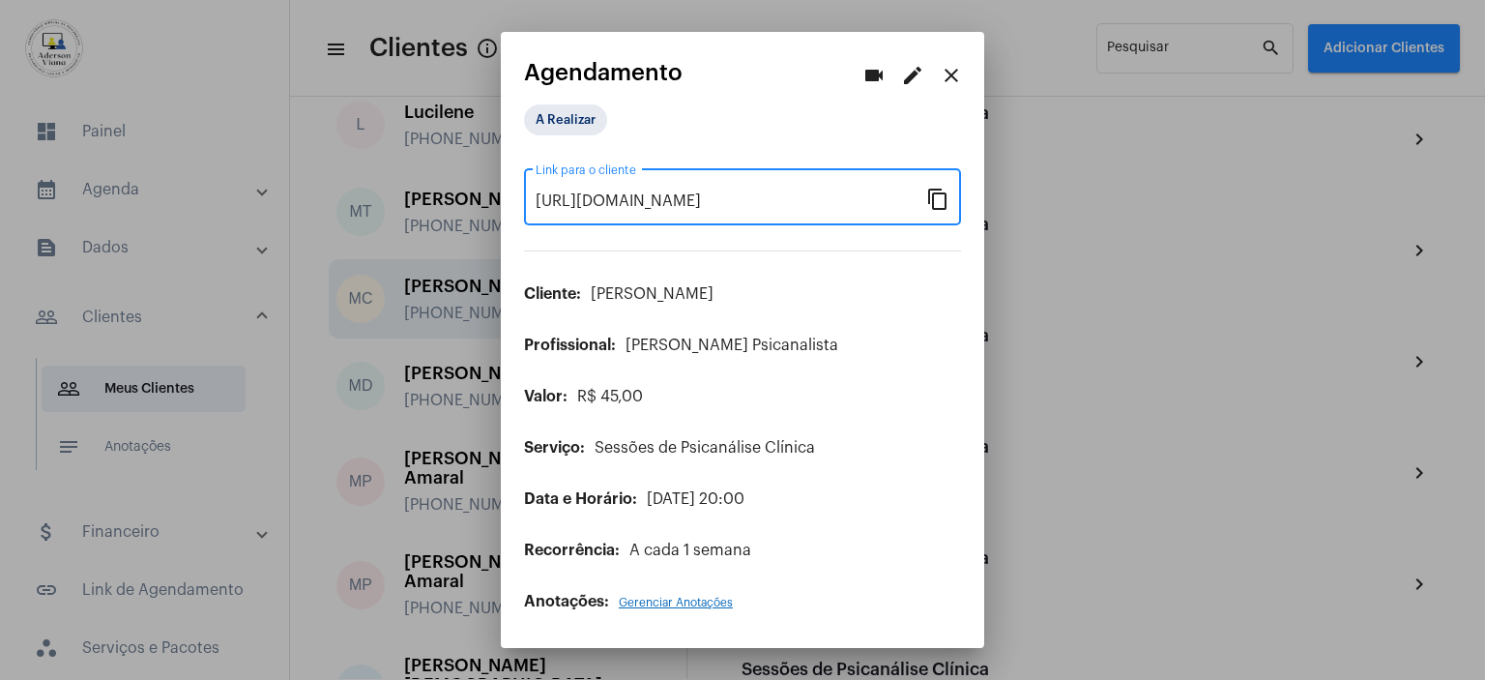
click at [954, 79] on mat-icon "close" at bounding box center [951, 75] width 23 height 23
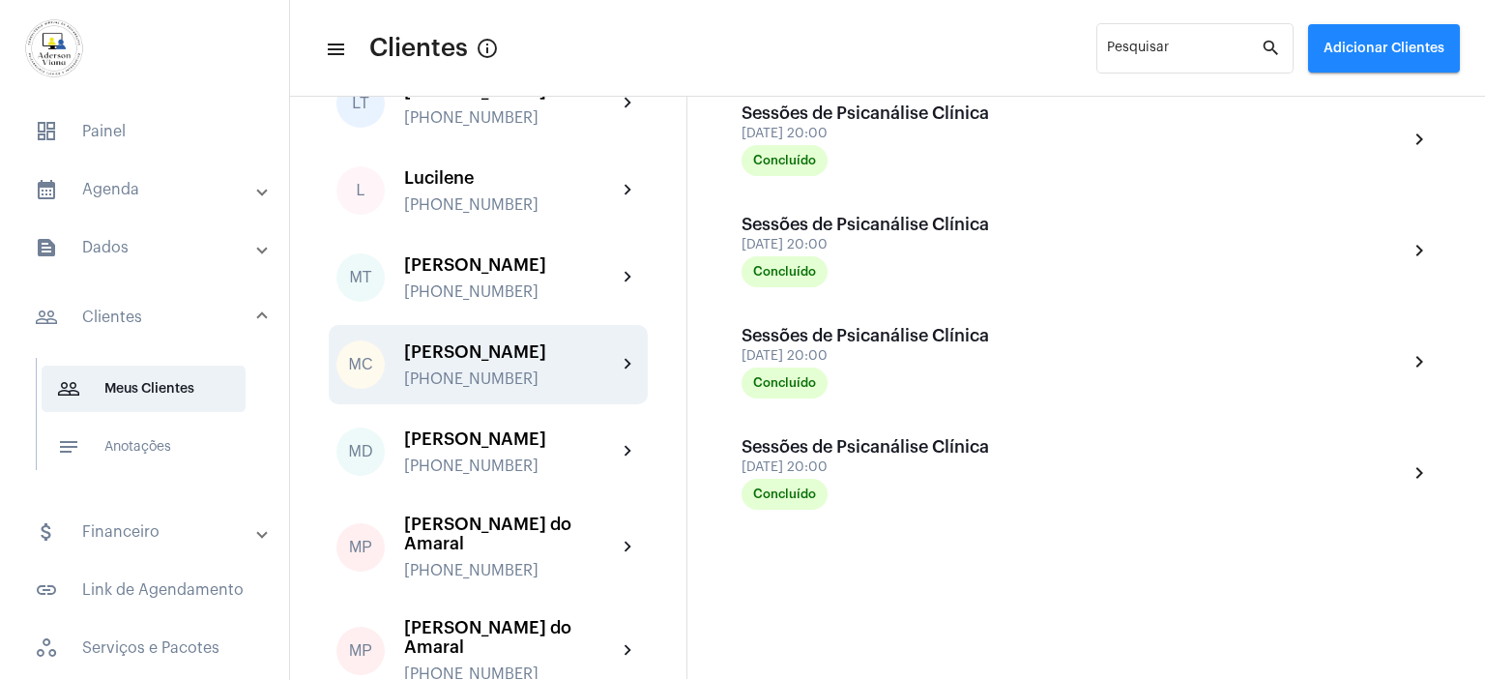
scroll to position [2224, 0]
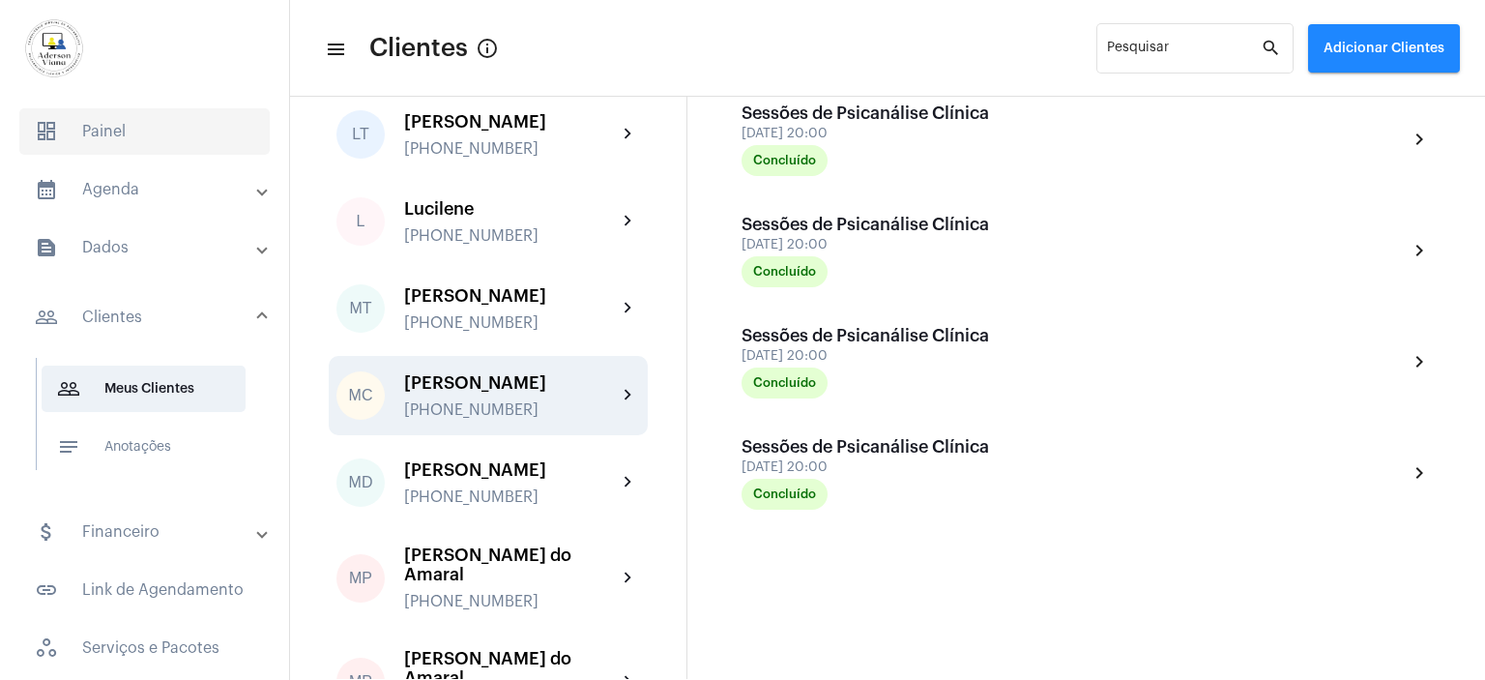
click at [123, 131] on span "dashboard Painel" at bounding box center [144, 131] width 250 height 46
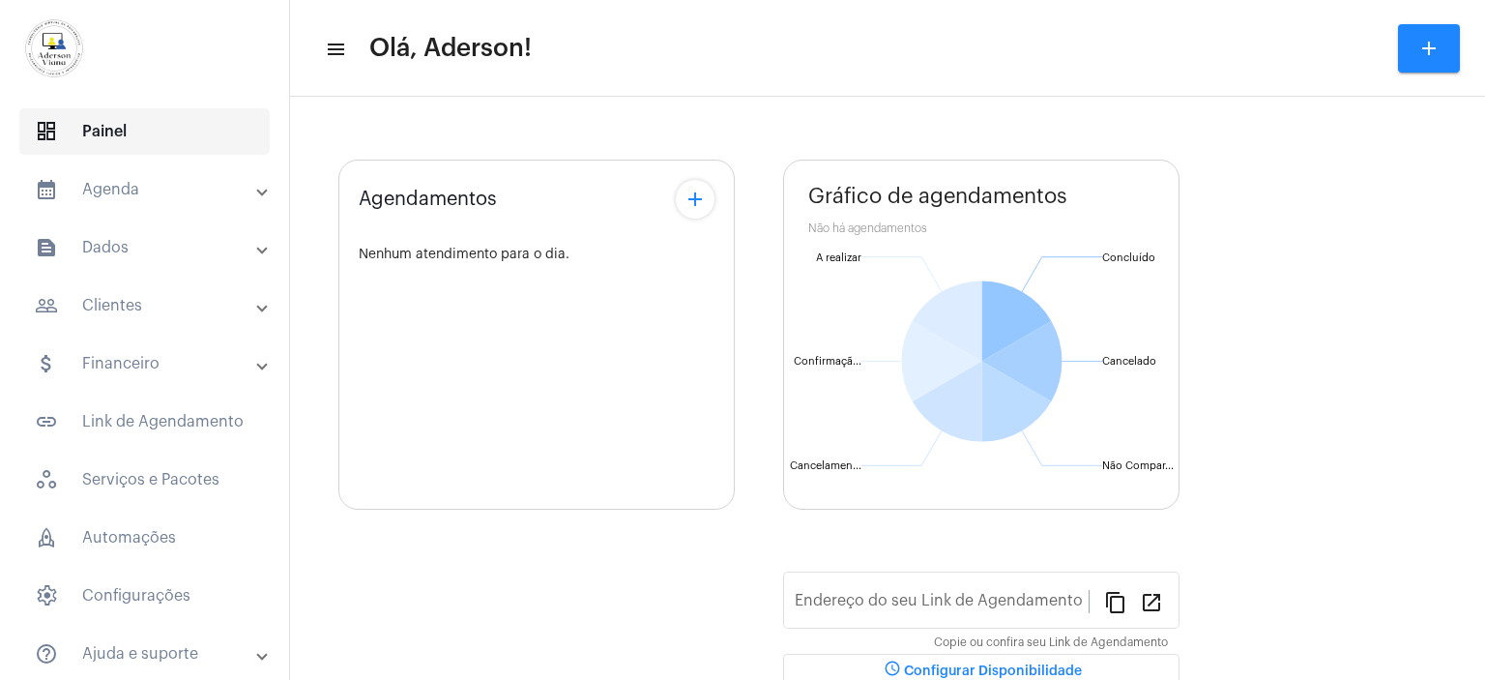
type input "[URL][DOMAIN_NAME]"
